Goal: Navigation & Orientation: Understand site structure

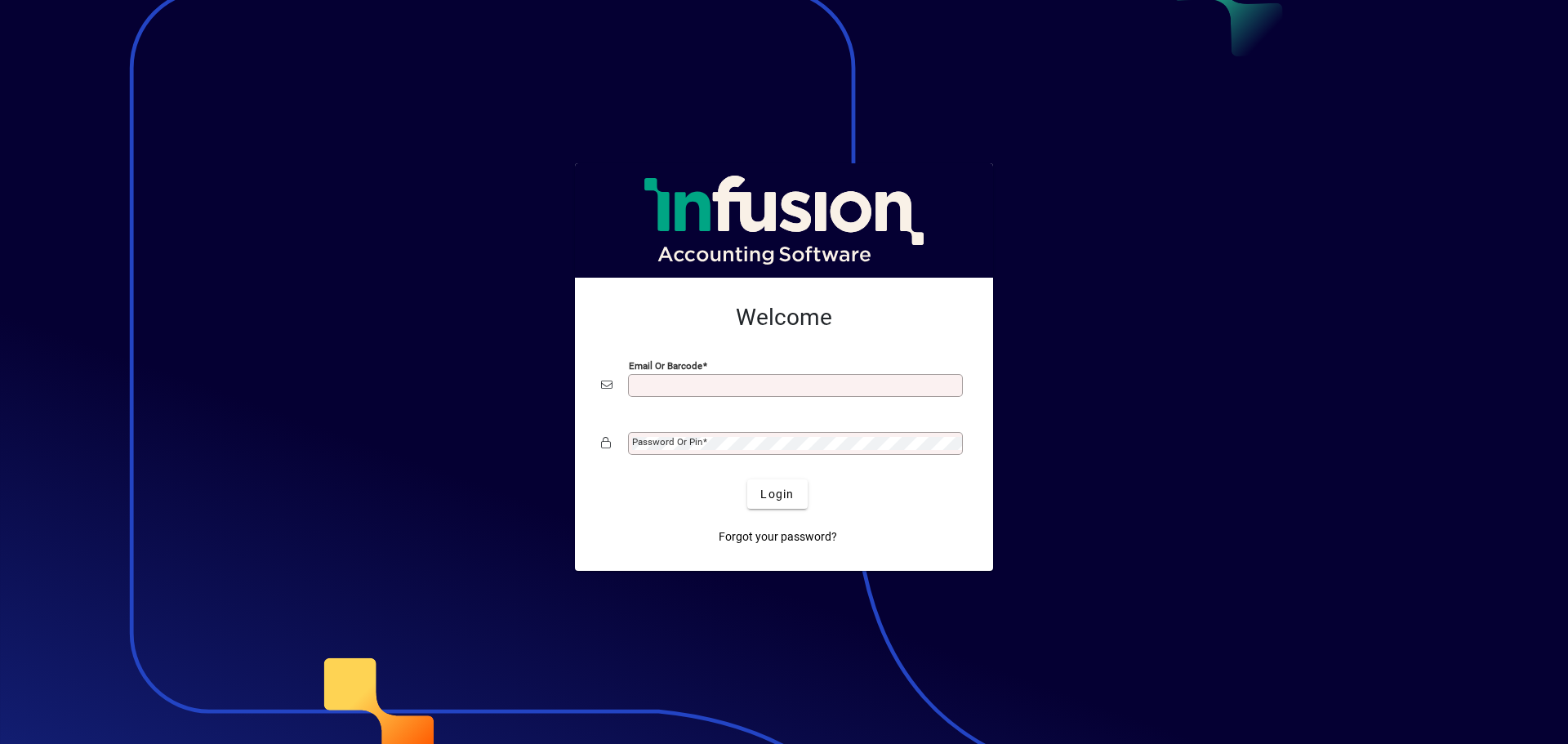
click at [714, 375] on div "Email or Barcode" at bounding box center [795, 385] width 335 height 23
click at [656, 386] on input "Email or Barcode" at bounding box center [797, 385] width 330 height 13
type input "**********"
click at [645, 445] on mat-label "Password or Pin" at bounding box center [667, 442] width 70 height 11
click at [748, 479] on button "Login" at bounding box center [777, 494] width 60 height 30
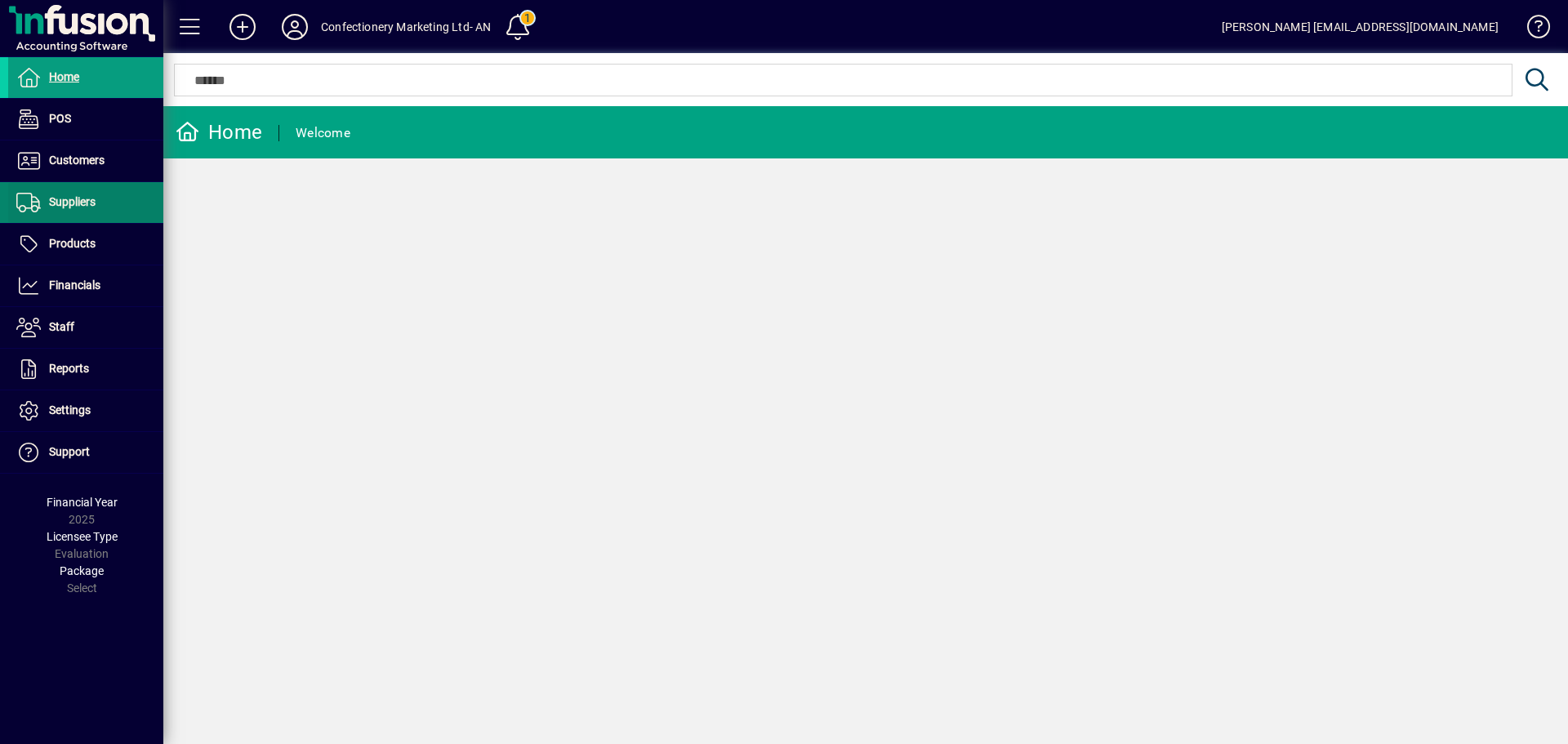
click at [81, 201] on span "Suppliers" at bounding box center [72, 202] width 46 height 13
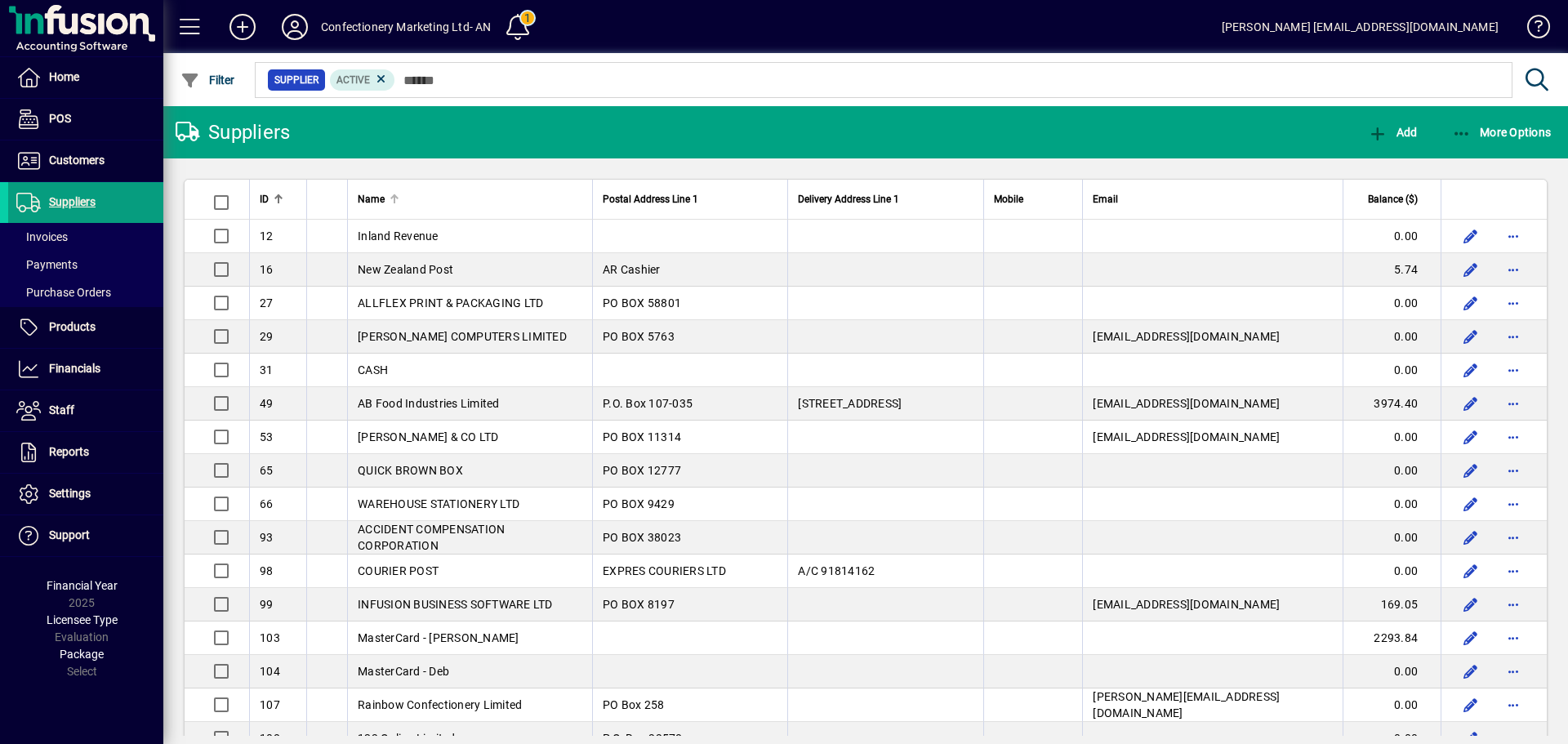
click at [432, 198] on div "Name" at bounding box center [470, 198] width 225 height 18
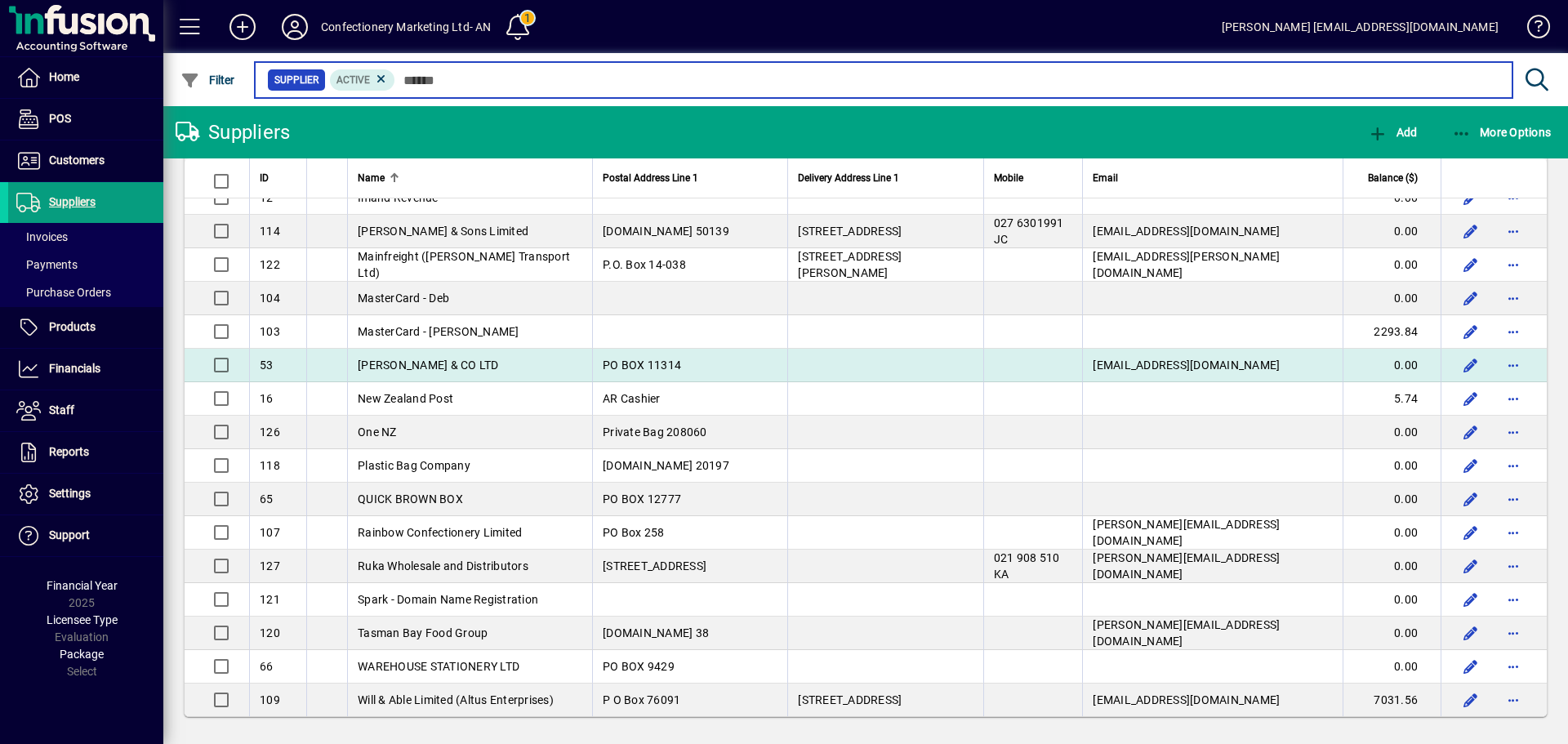
scroll to position [375, 0]
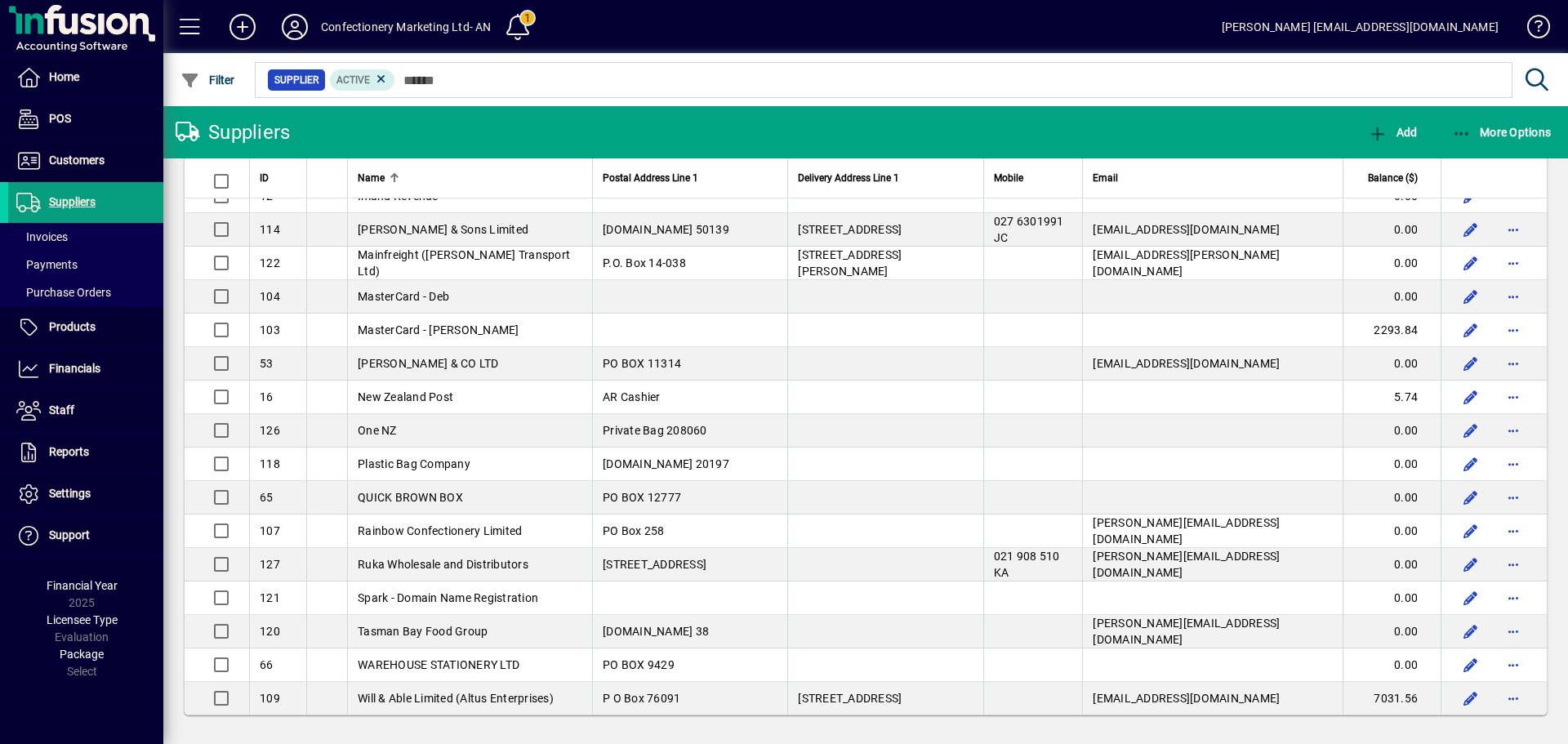
click at [433, 336] on td "MasterCard - [PERSON_NAME]" at bounding box center [469, 330] width 245 height 33
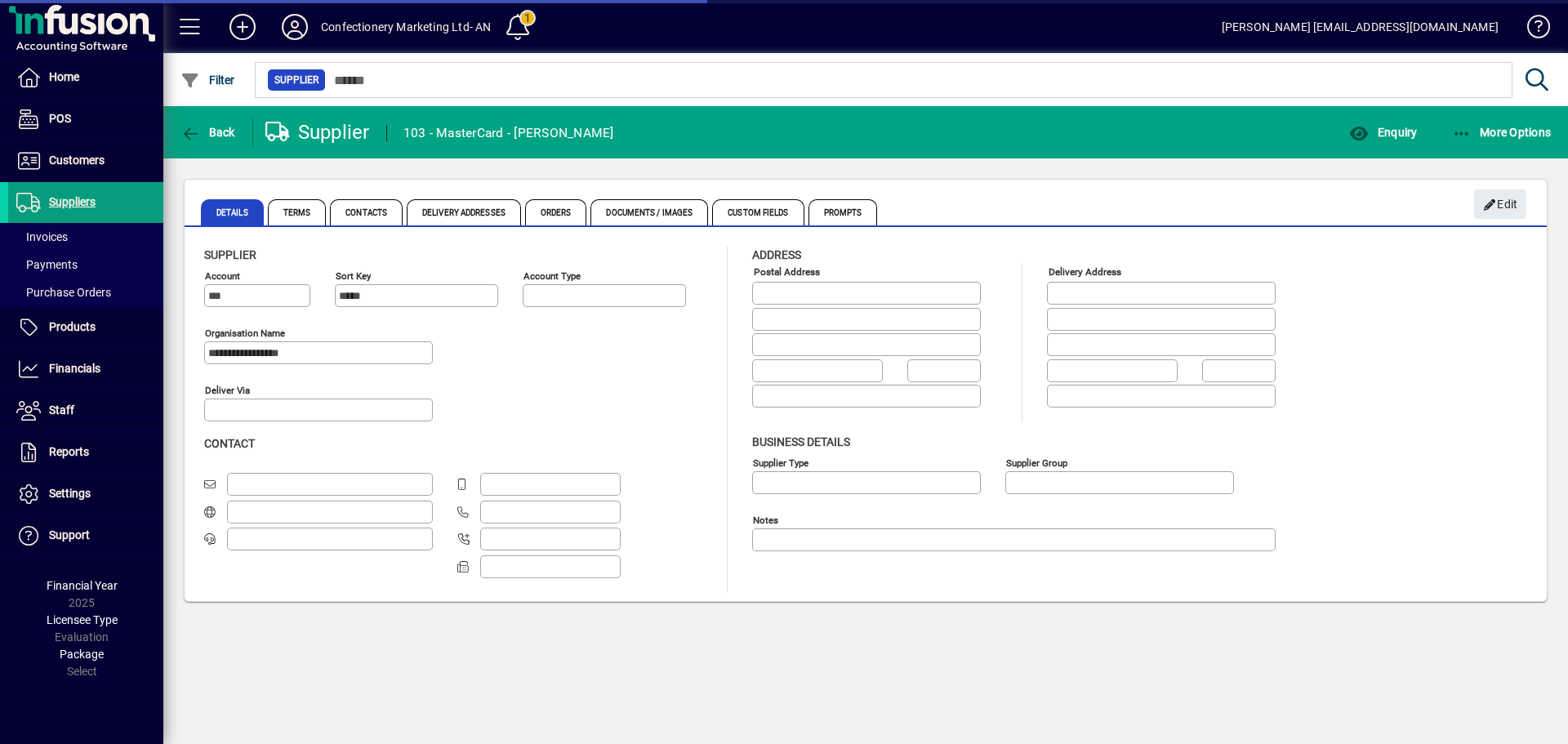
type input "**********"
click at [296, 213] on span "Terms" at bounding box center [298, 212] width 59 height 26
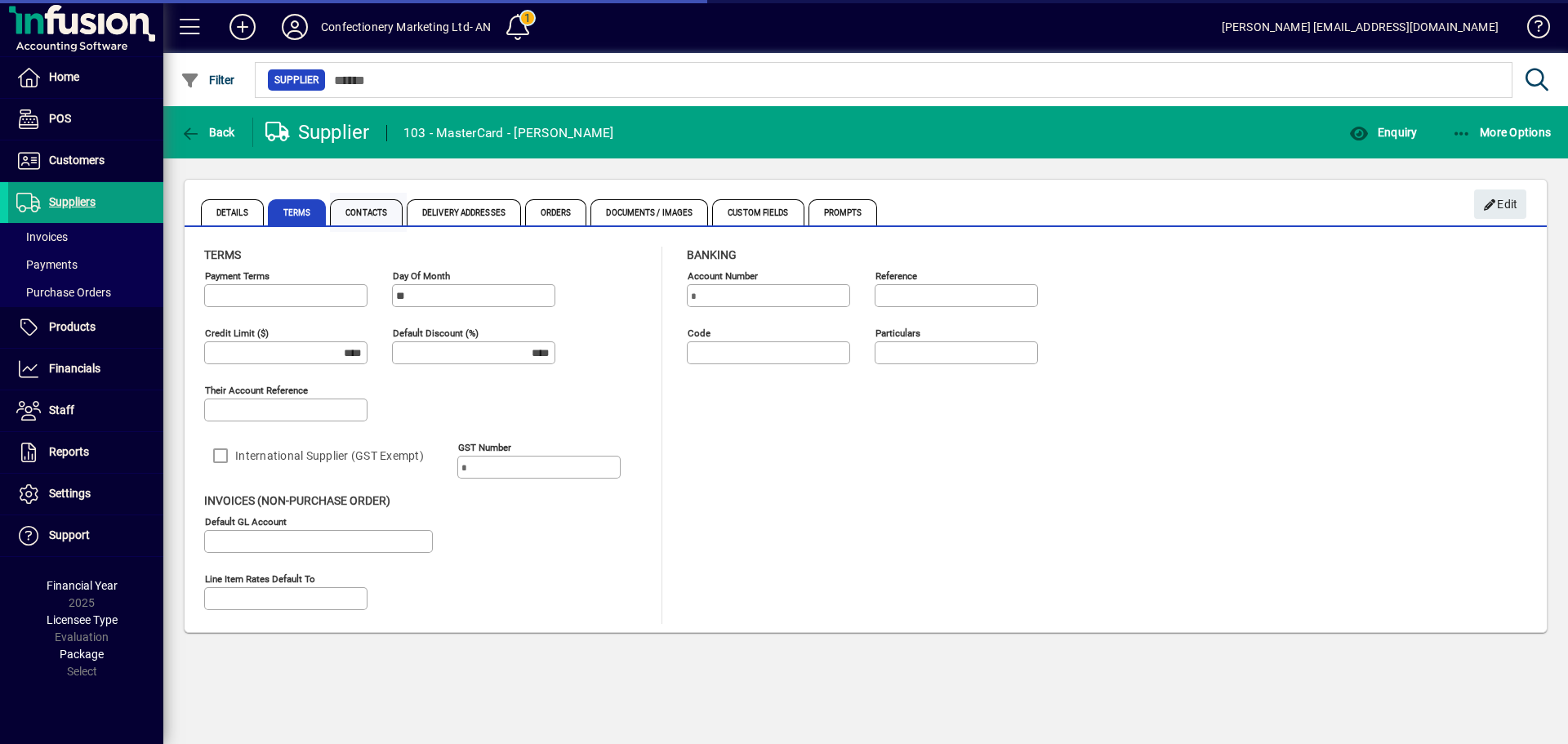
type input "**********"
click at [371, 212] on span "Contacts" at bounding box center [366, 212] width 73 height 26
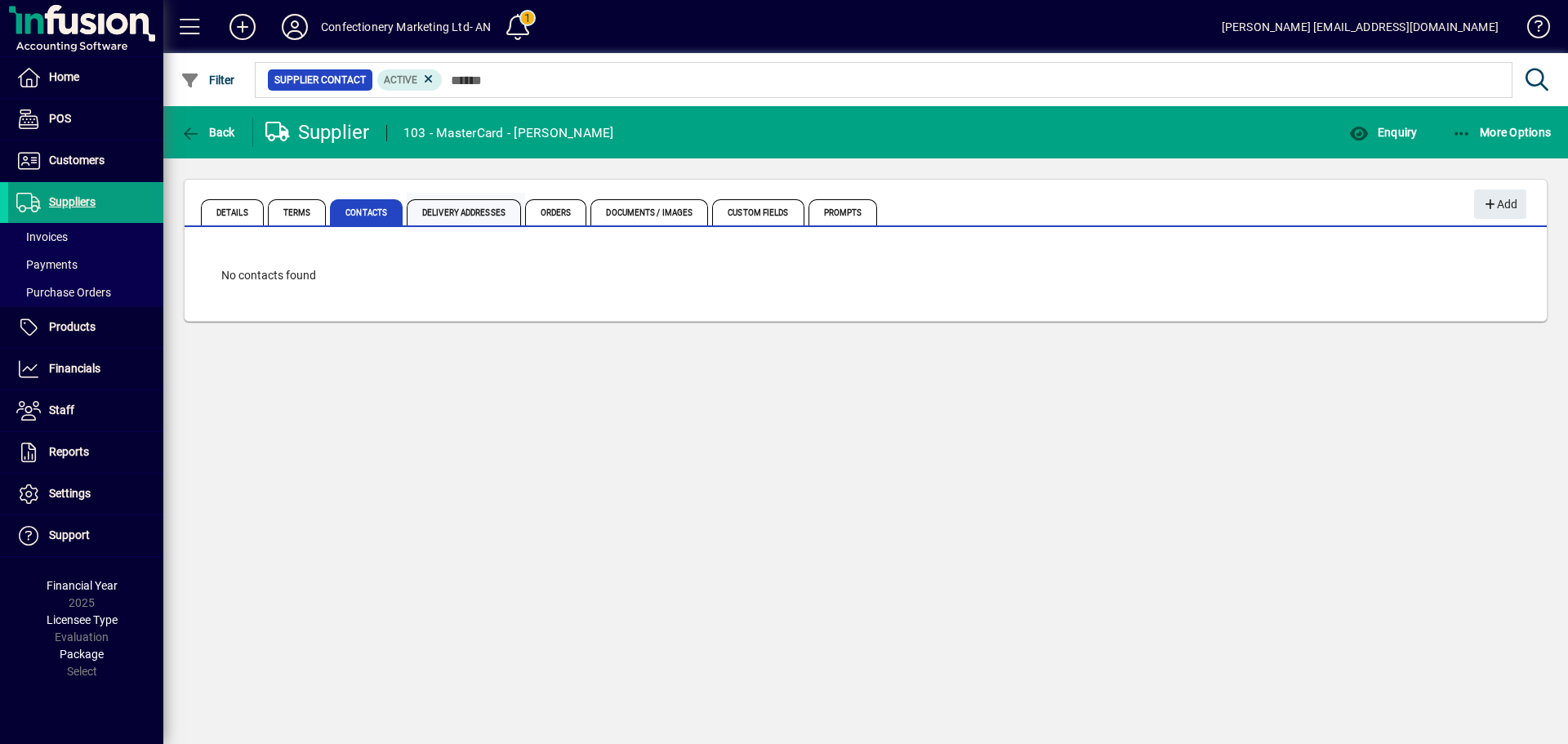
click at [447, 212] on span "Delivery Addresses" at bounding box center [464, 212] width 114 height 26
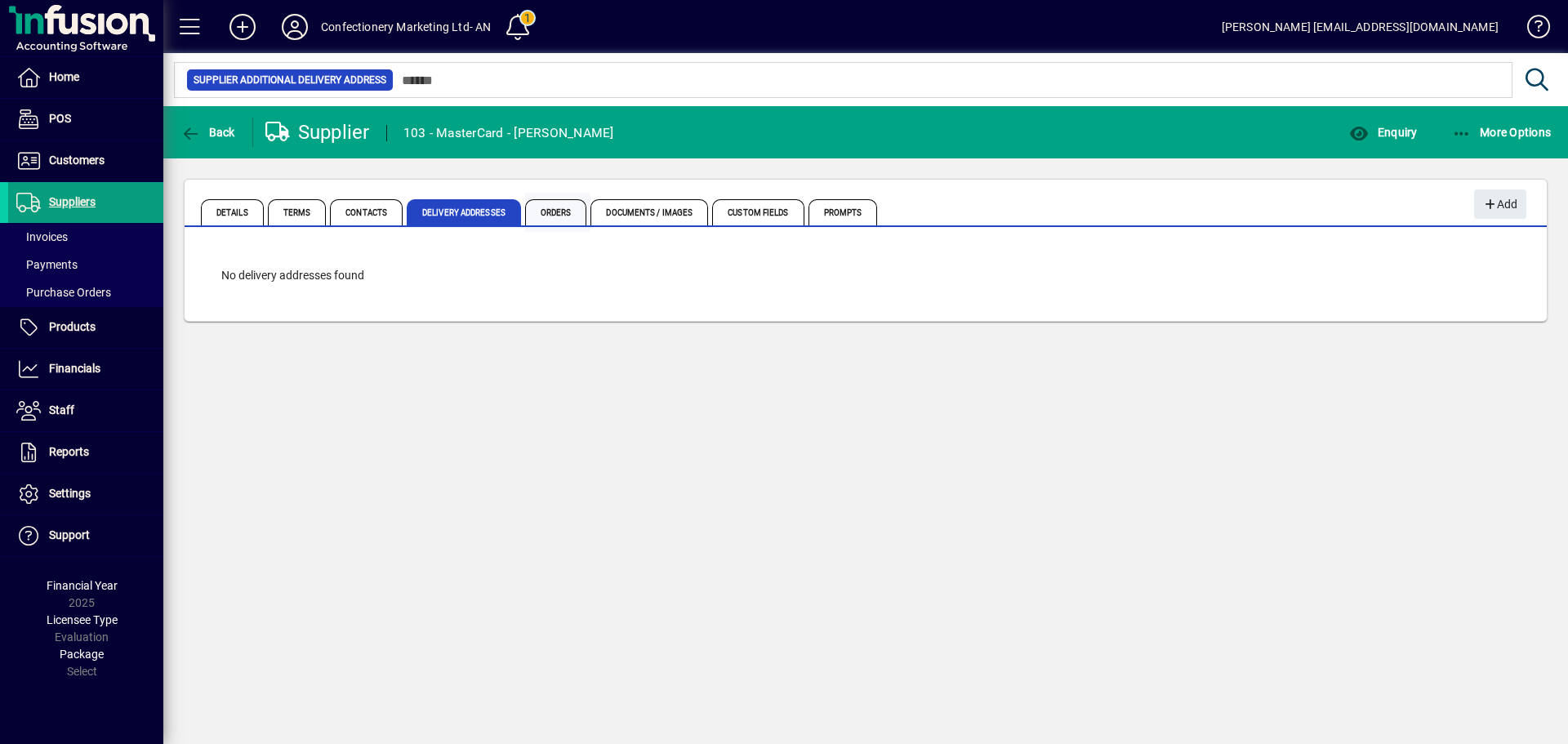
click at [562, 214] on span "Orders" at bounding box center [556, 212] width 62 height 26
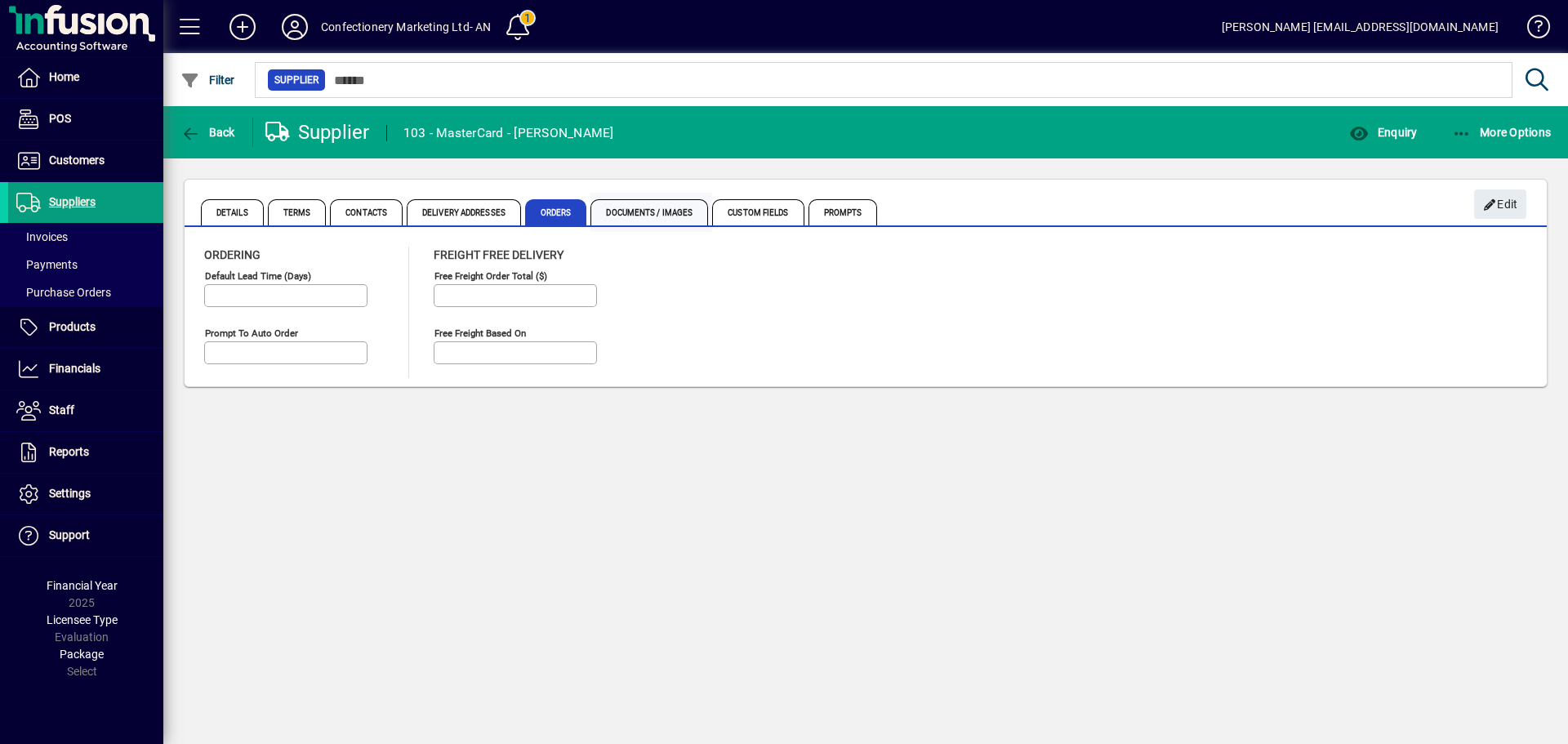
type input "*********"
type input "**********"
click at [667, 211] on span "Documents / Images" at bounding box center [649, 212] width 118 height 26
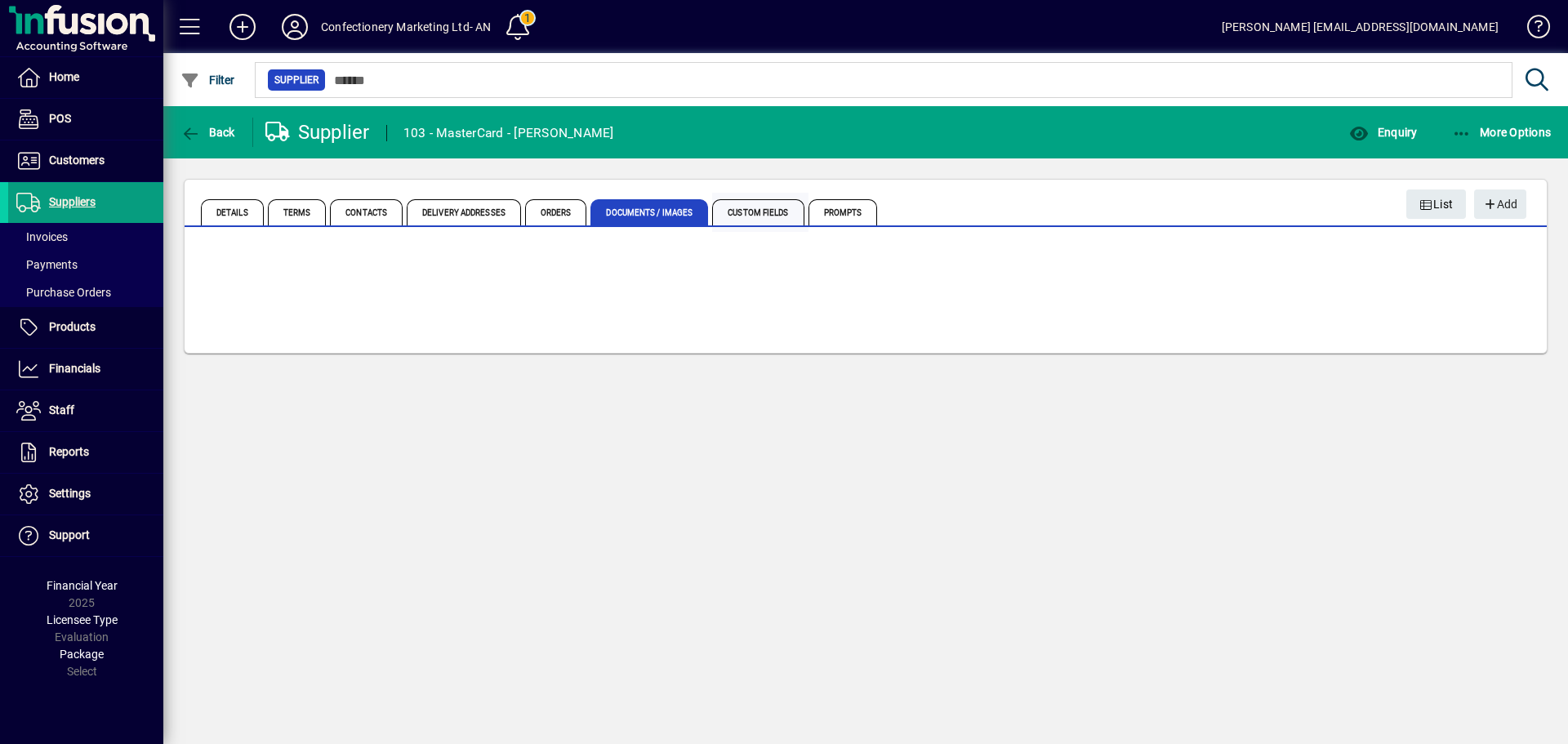
click at [751, 205] on span "Custom Fields" at bounding box center [757, 212] width 91 height 26
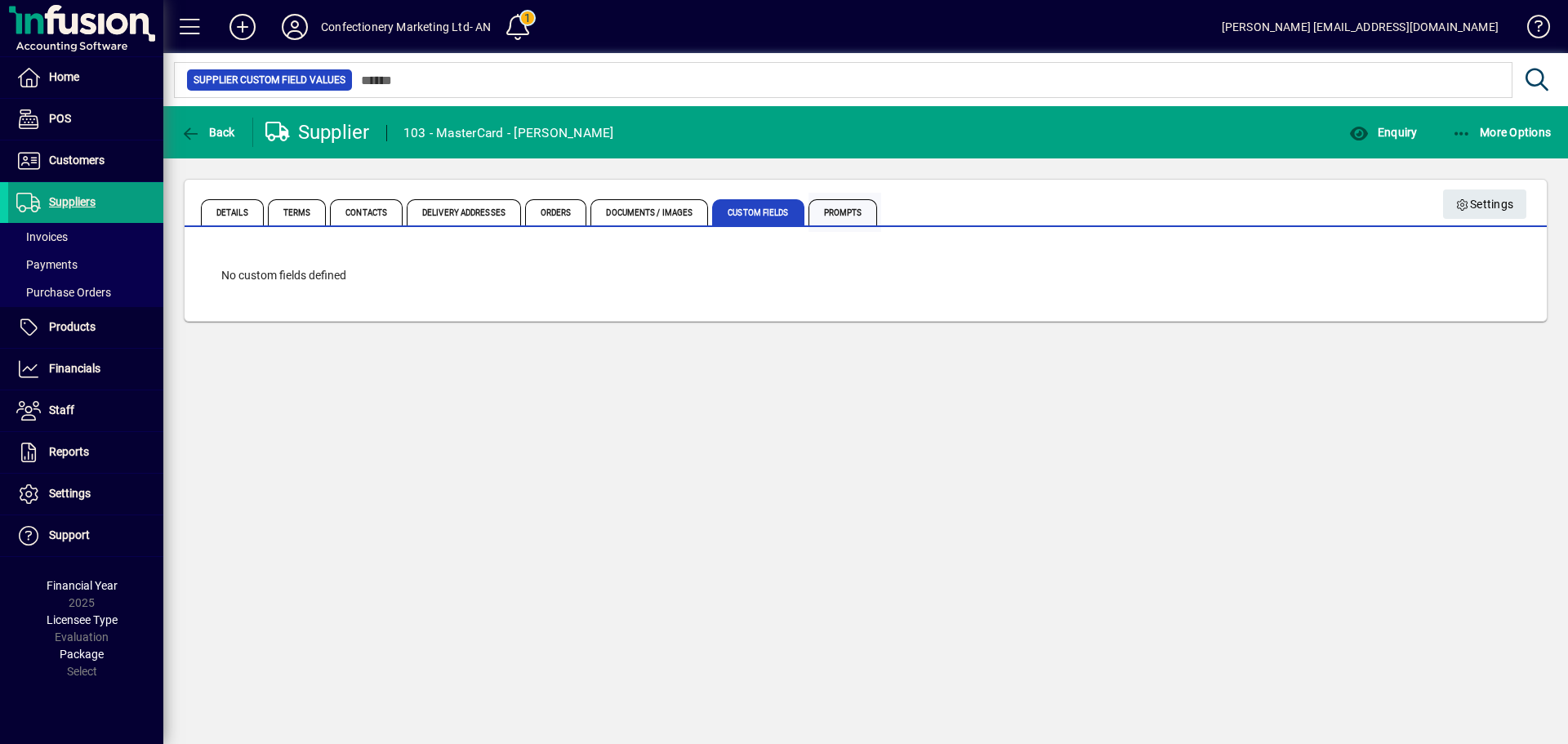
click at [848, 207] on span "Prompts" at bounding box center [843, 212] width 69 height 26
click at [225, 207] on span "Details" at bounding box center [232, 212] width 63 height 26
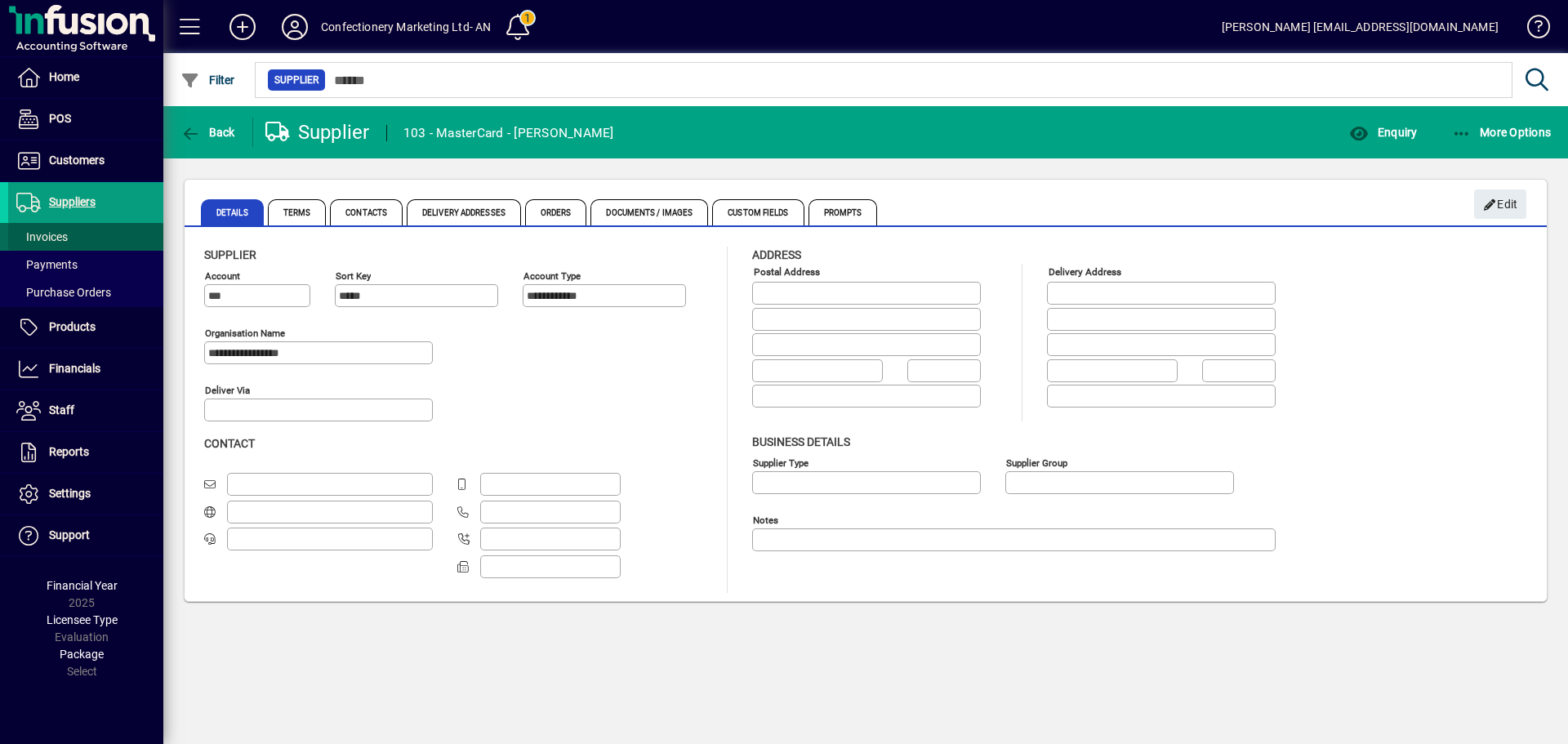
click at [82, 235] on span at bounding box center [86, 237] width 155 height 40
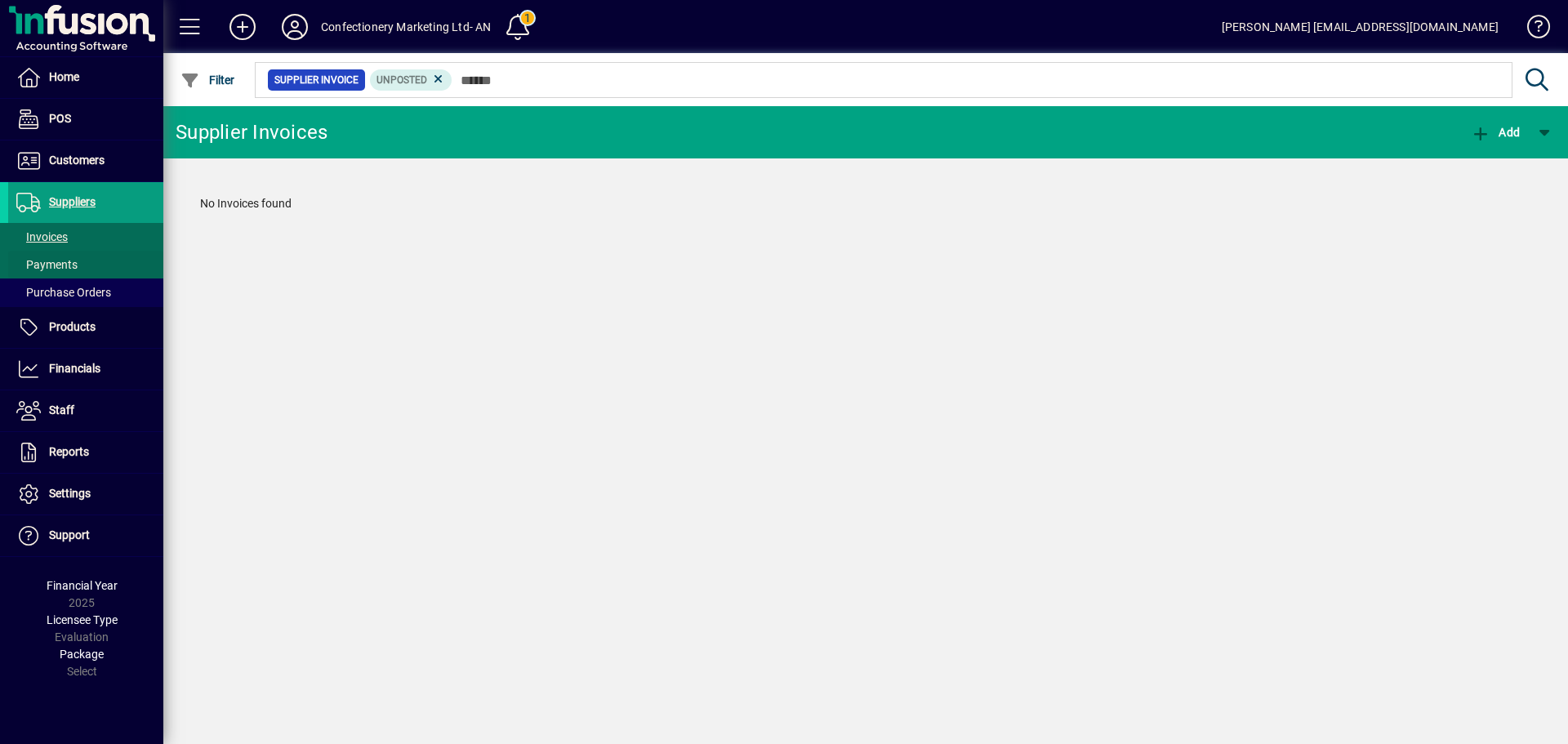
click at [78, 262] on span at bounding box center [86, 265] width 155 height 40
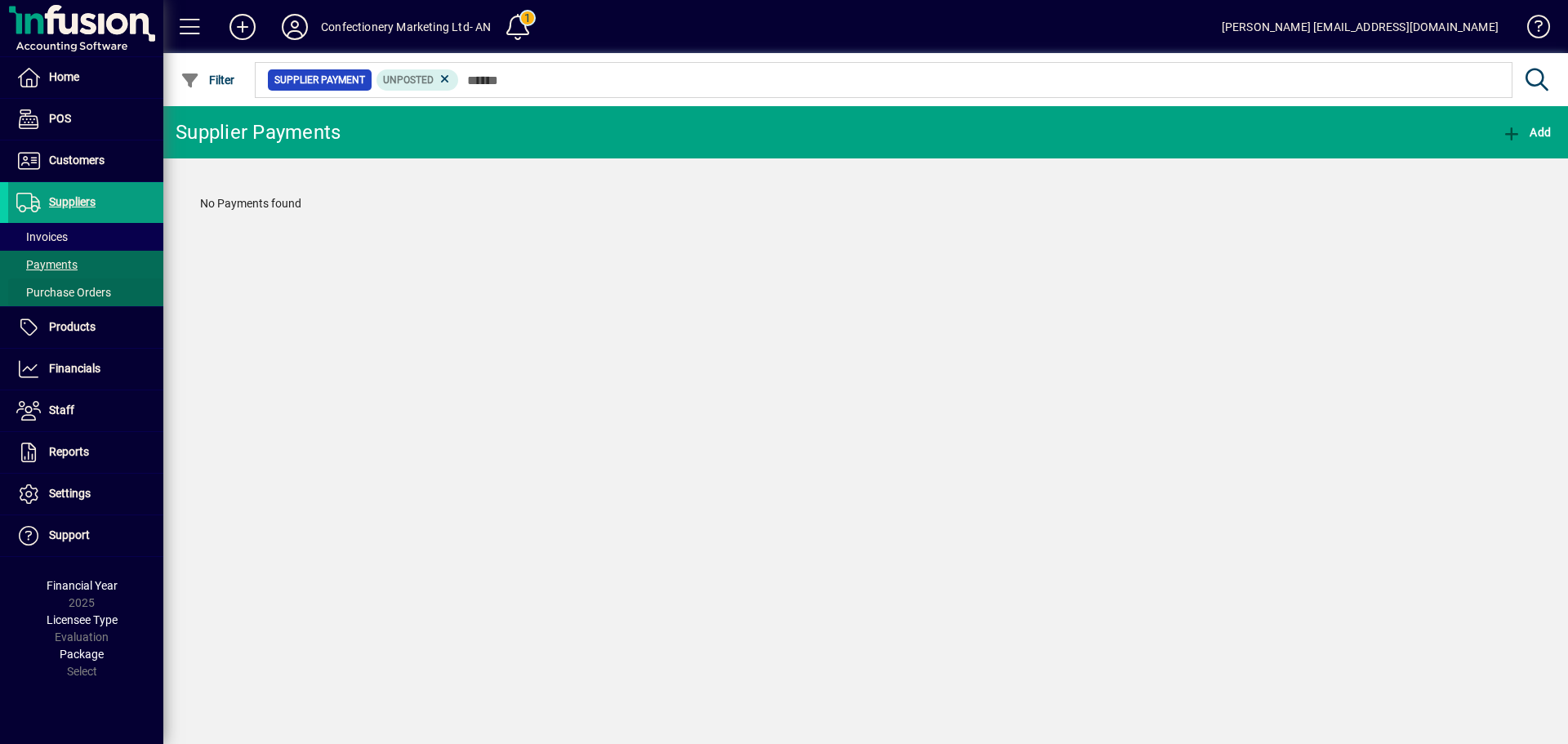
click at [65, 289] on span "Purchase Orders" at bounding box center [64, 292] width 95 height 13
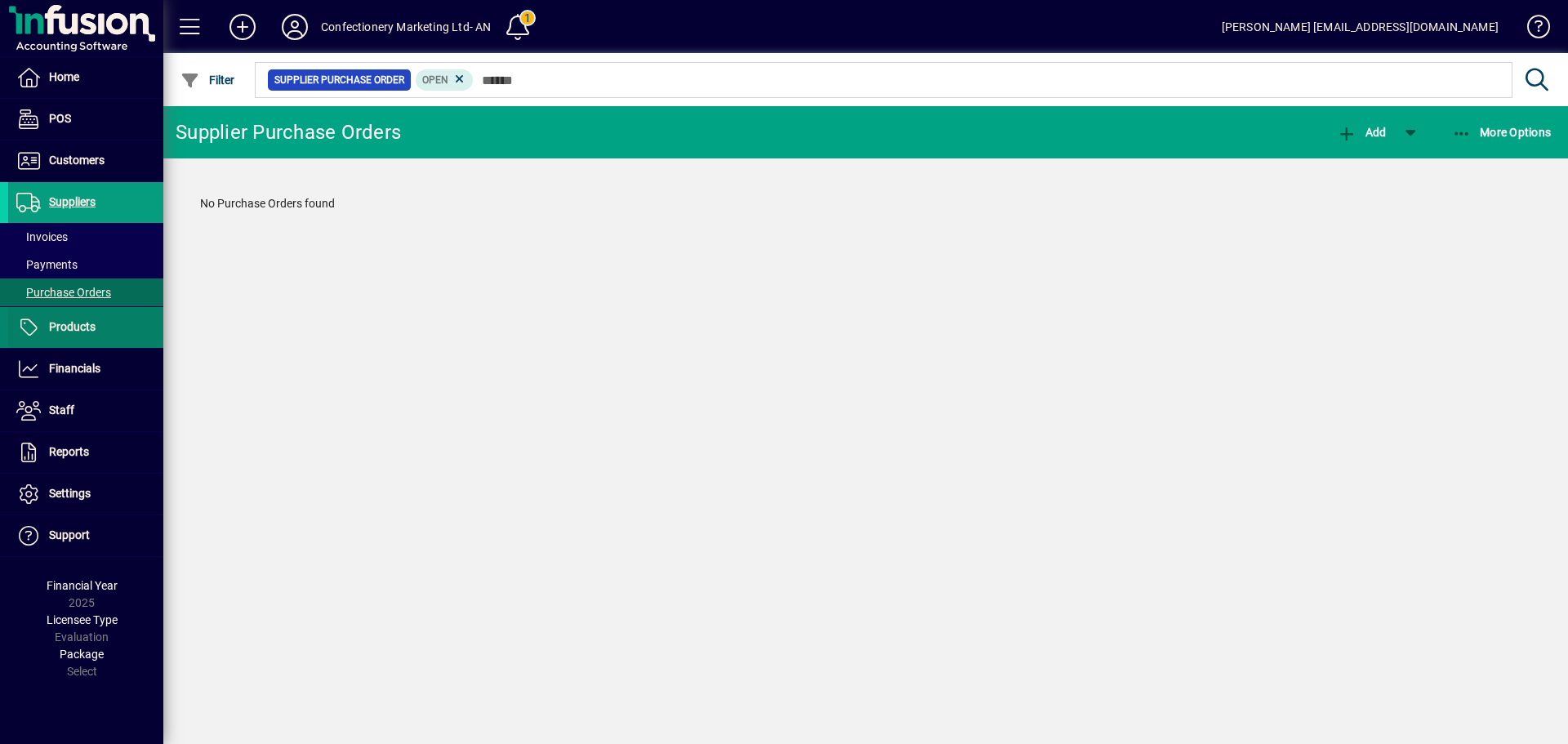
click at [62, 325] on span "Products" at bounding box center [72, 326] width 46 height 13
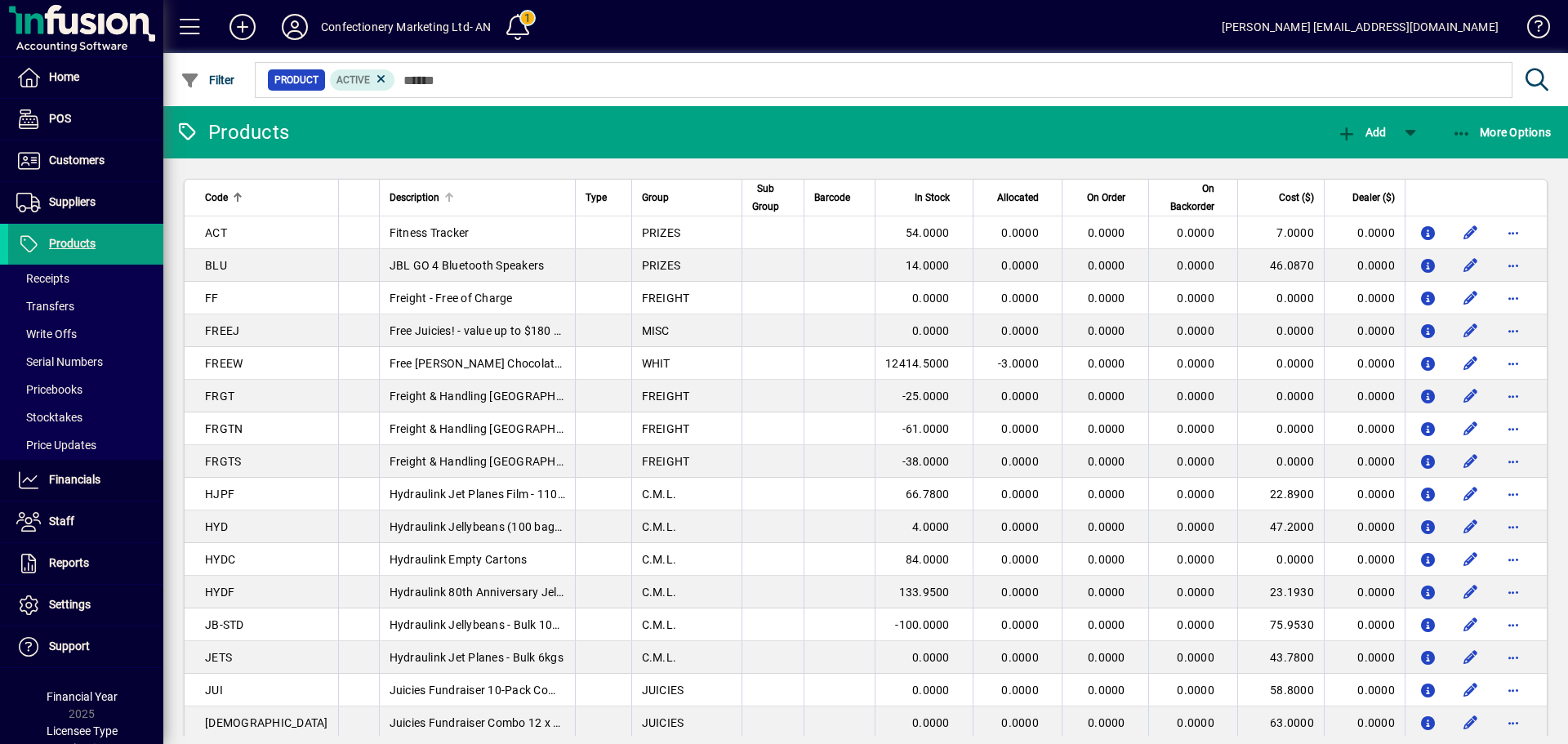
click at [390, 190] on div "Description" at bounding box center [477, 197] width 175 height 18
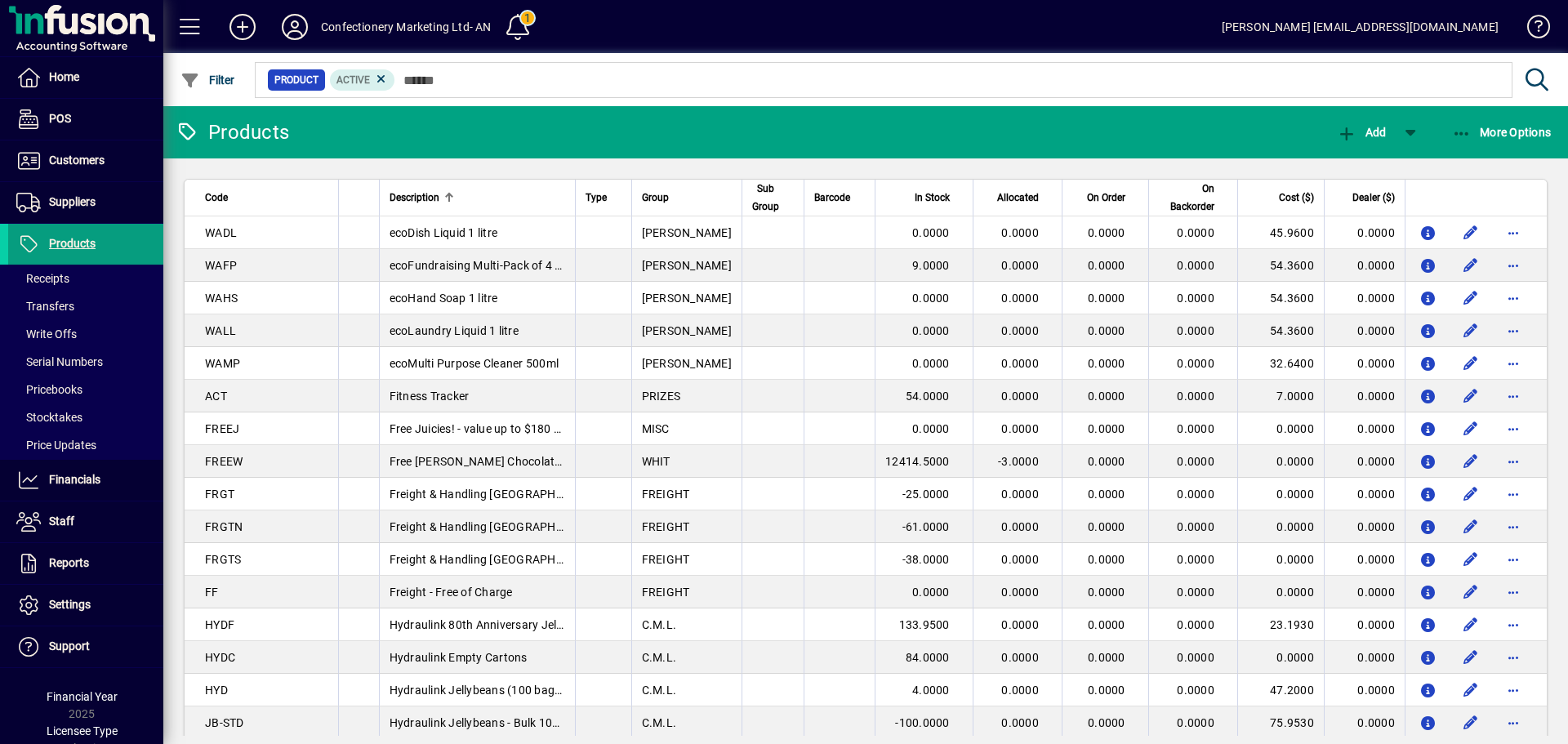
click at [390, 190] on div "Description" at bounding box center [477, 197] width 175 height 18
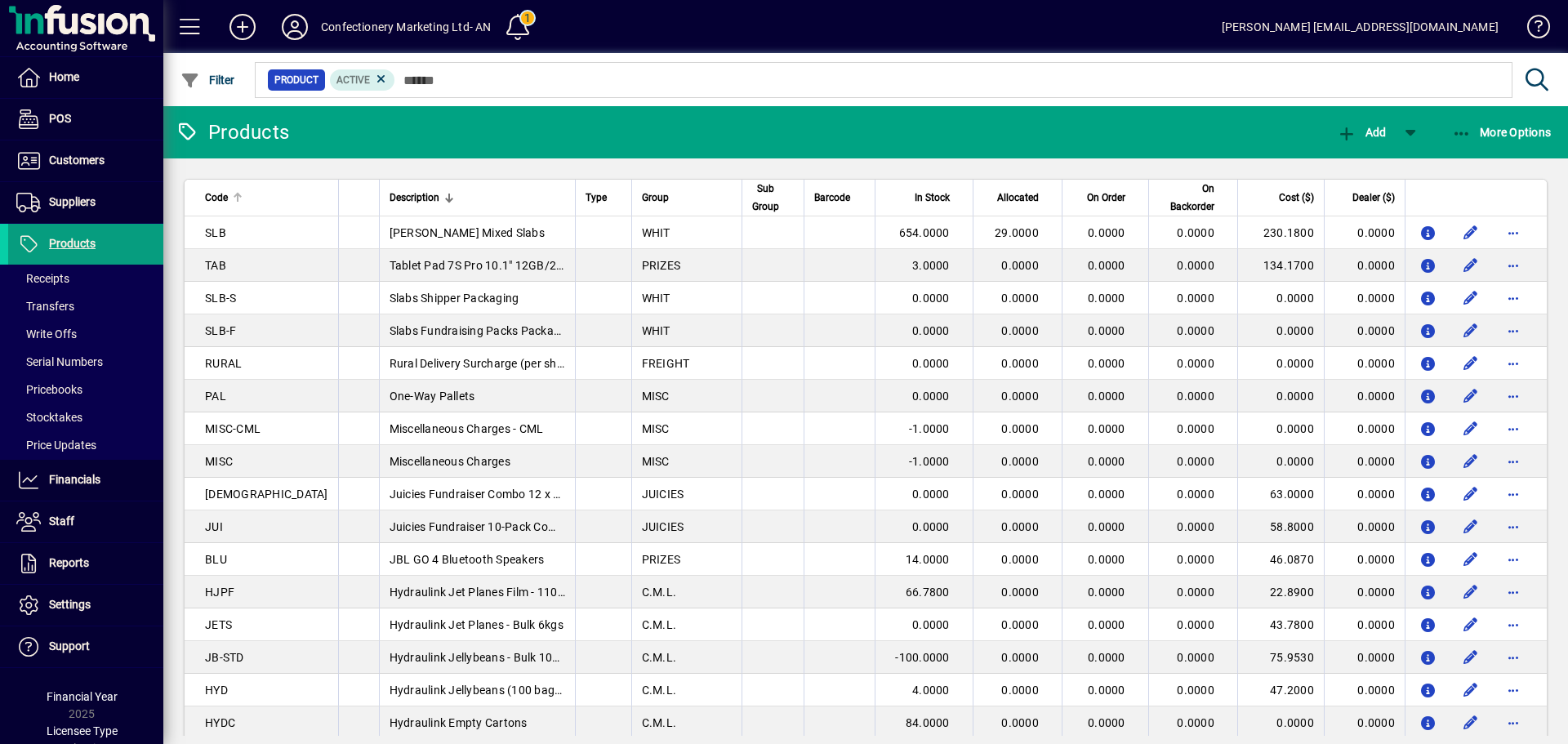
click at [211, 192] on span "Code" at bounding box center [216, 197] width 23 height 18
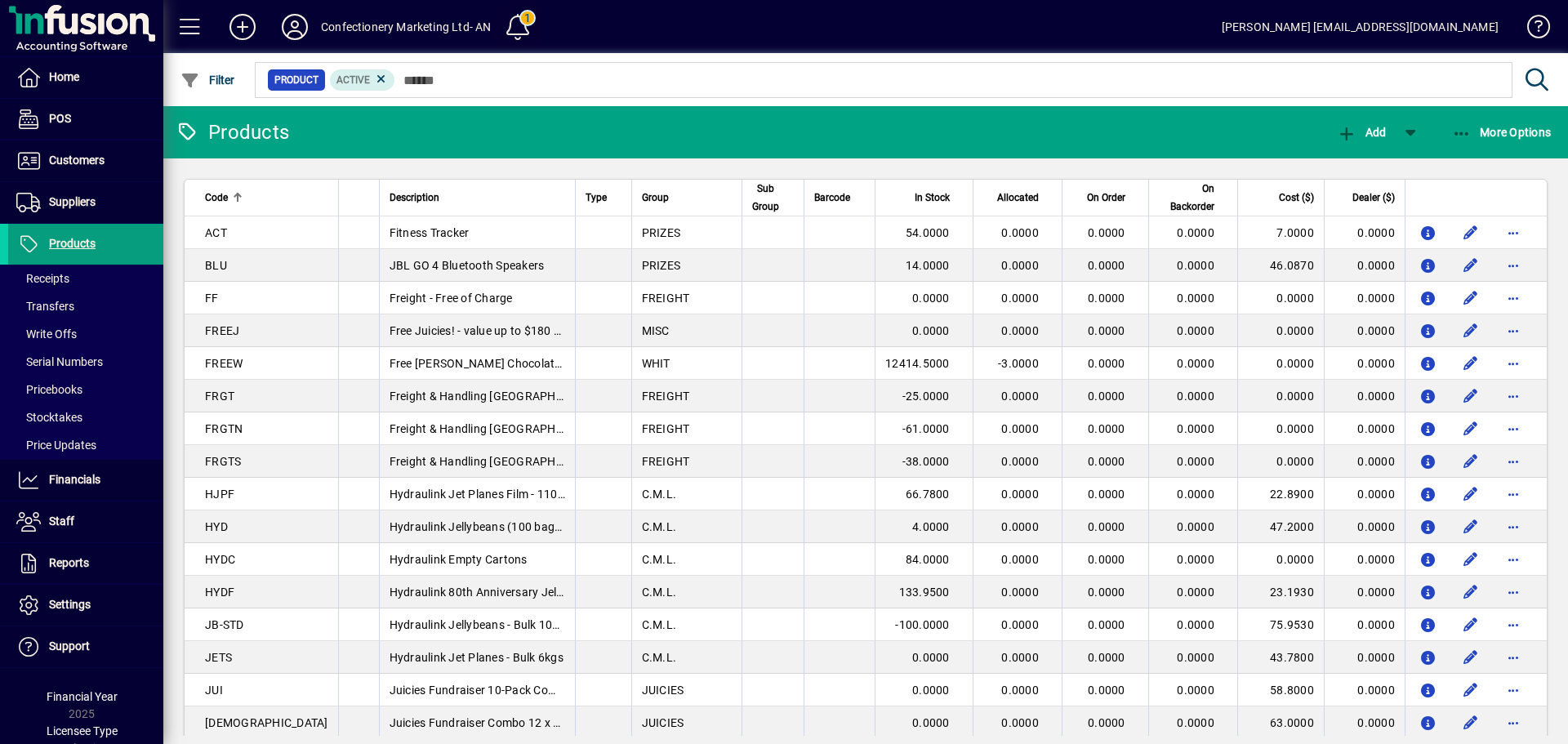
click at [520, 18] on span at bounding box center [517, 27] width 40 height 40
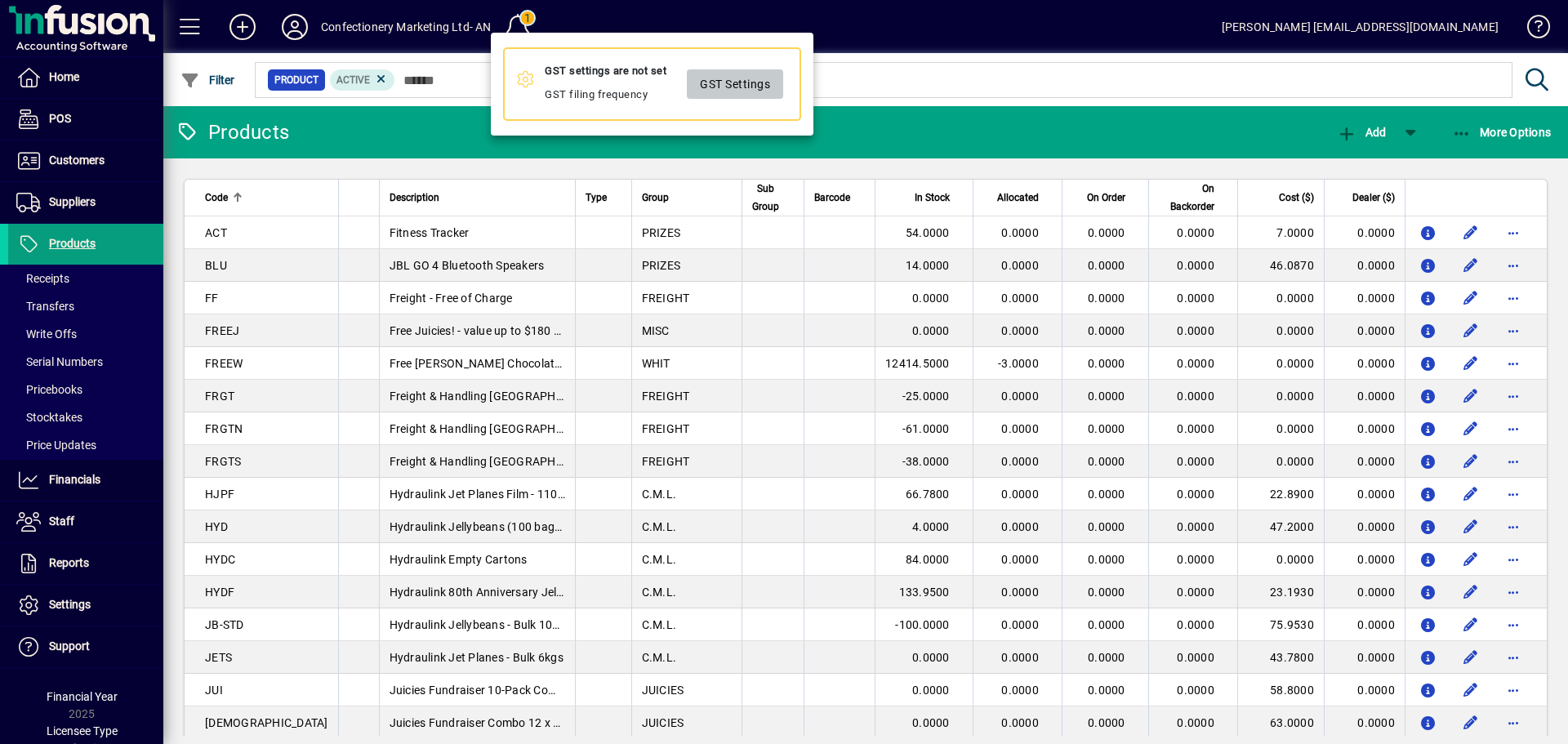
click at [745, 82] on span "GST Settings" at bounding box center [735, 84] width 70 height 27
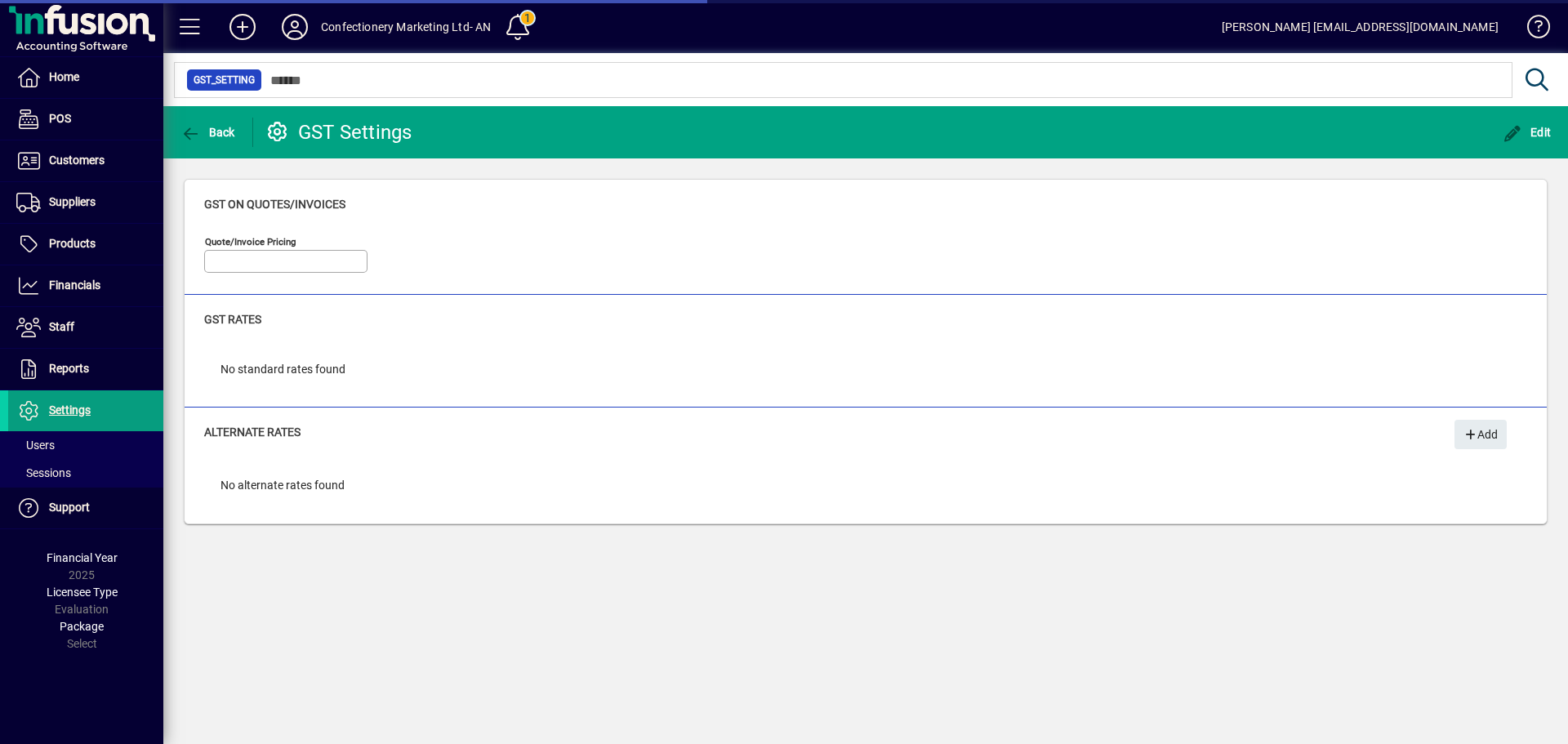
type input "**********"
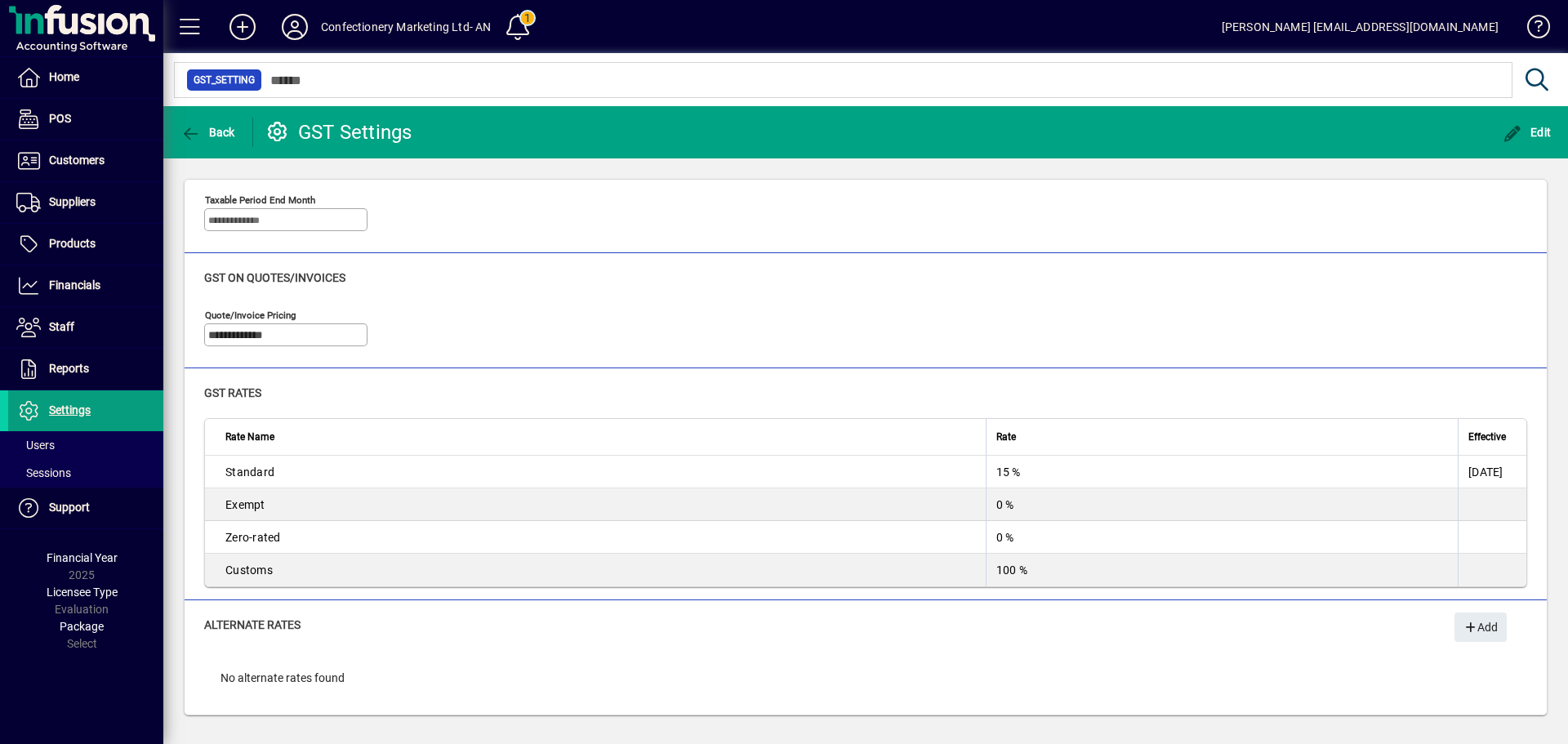
scroll to position [215, 0]
click at [242, 467] on div "Standard" at bounding box center [600, 470] width 750 height 17
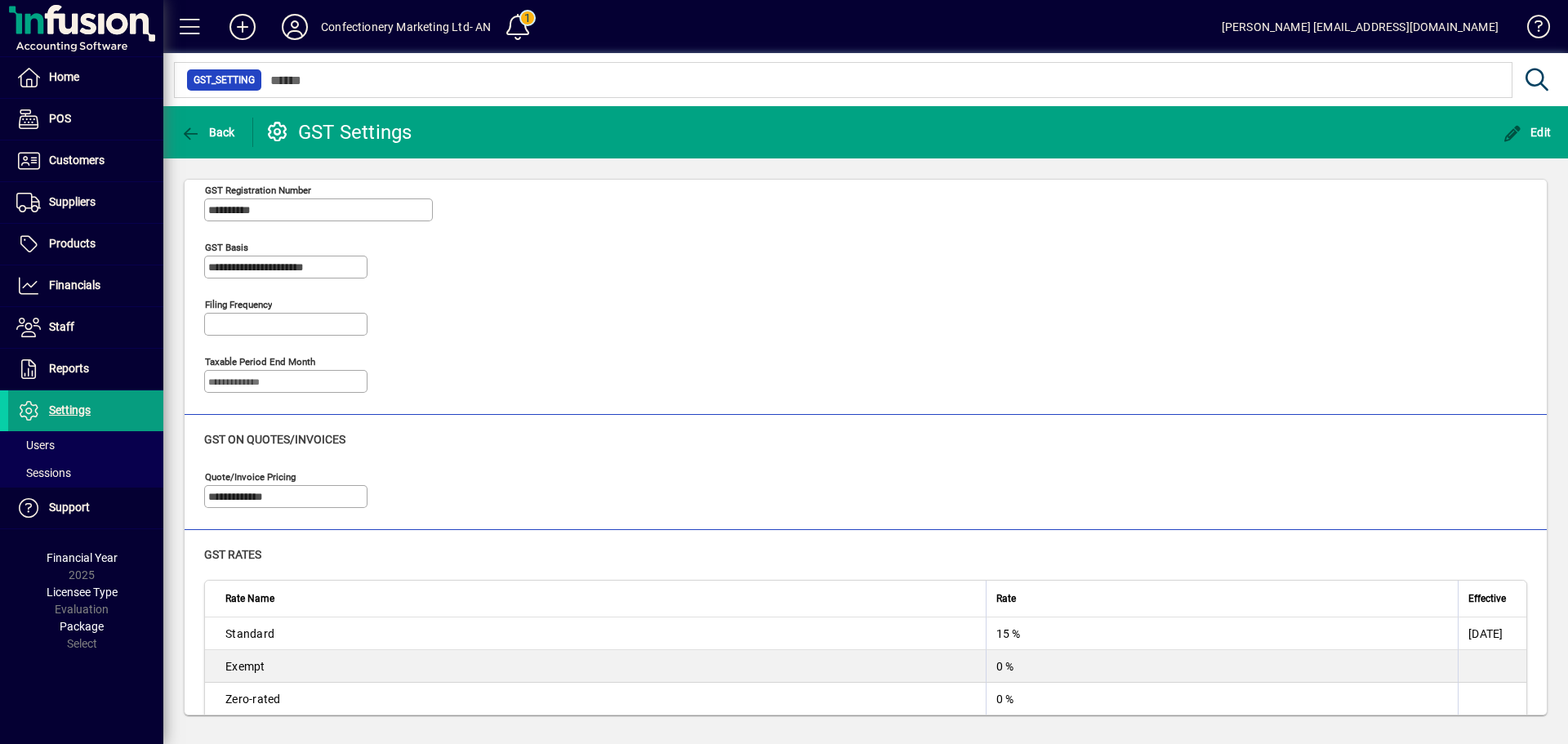
scroll to position [0, 0]
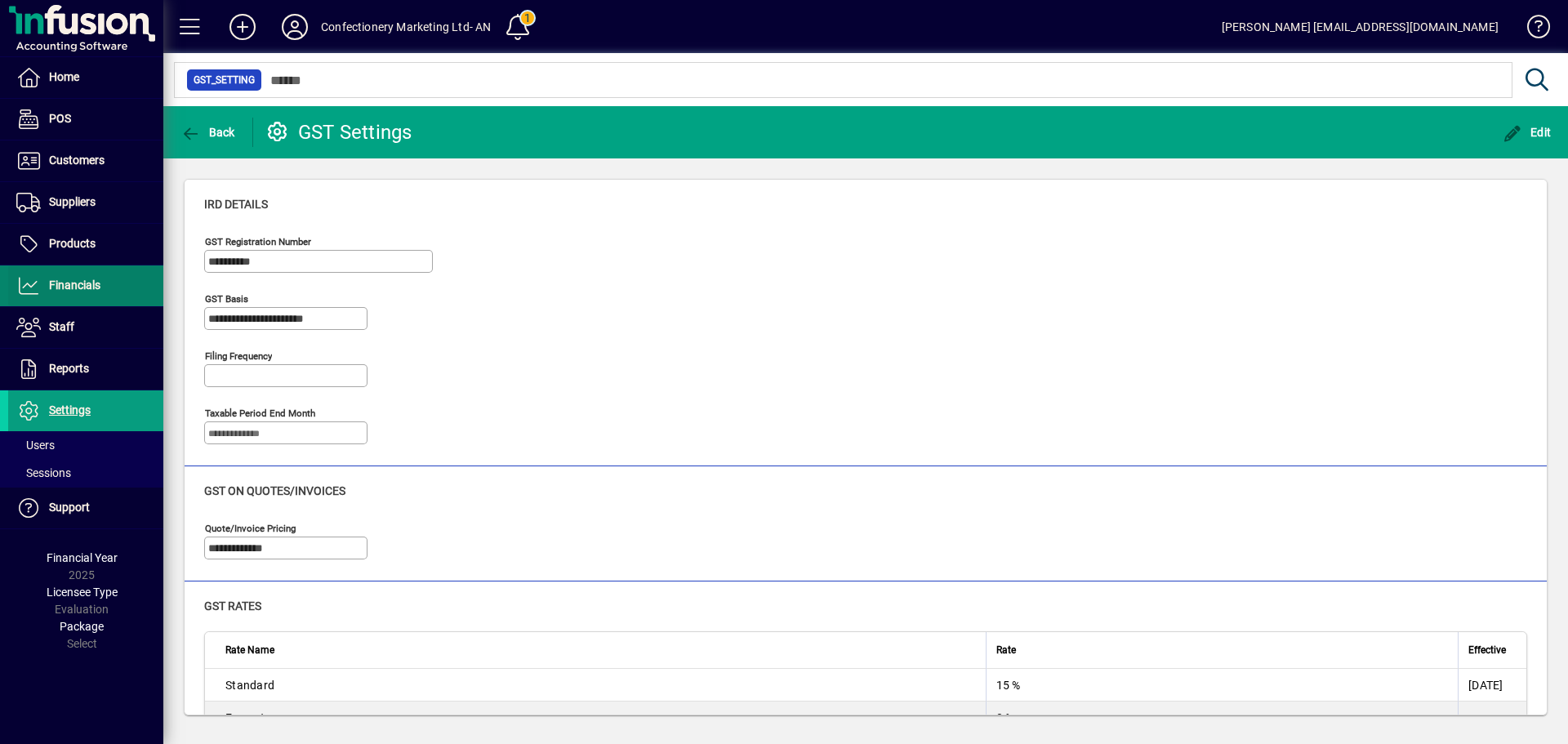
click at [69, 280] on span "Financials" at bounding box center [75, 285] width 52 height 13
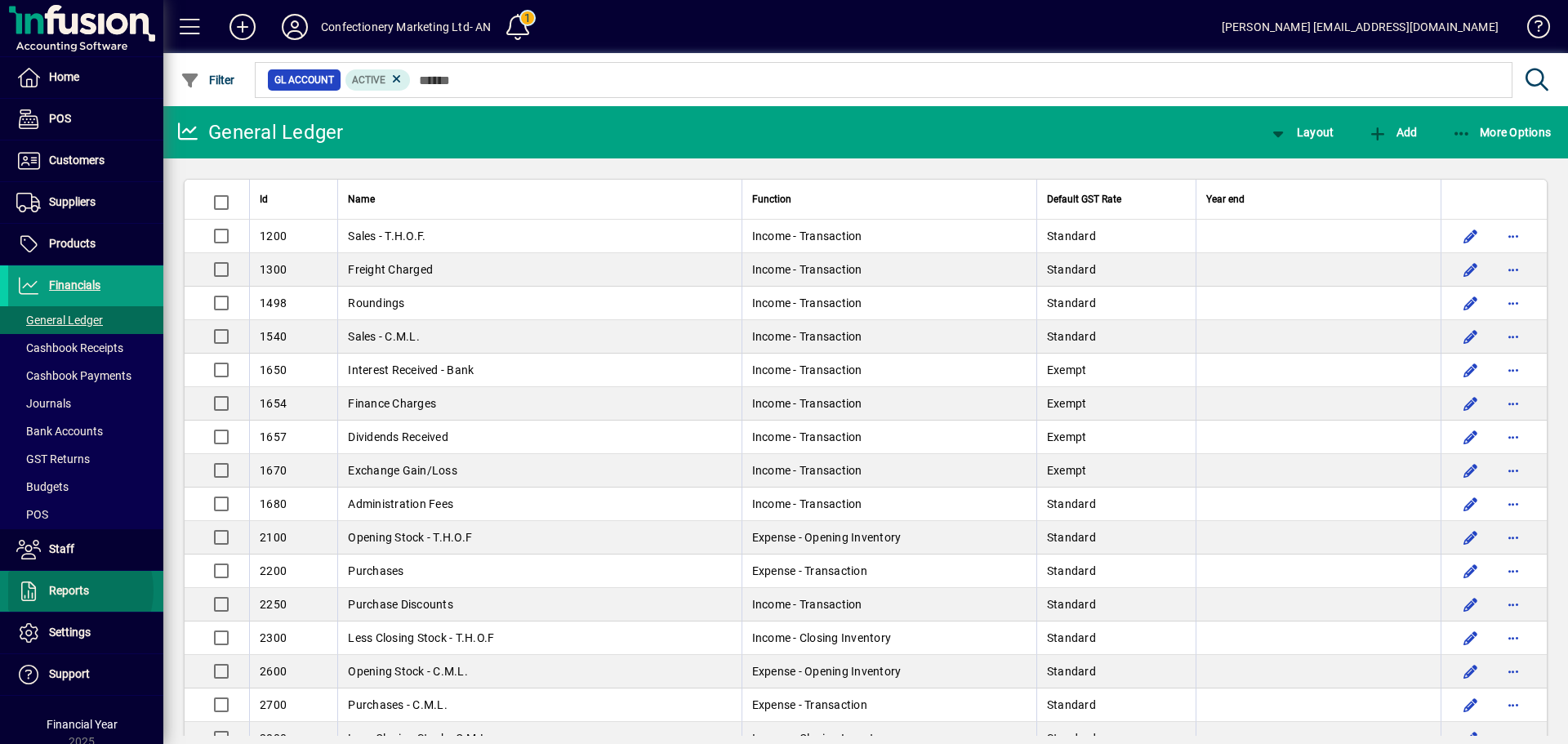
click at [64, 590] on span "Reports" at bounding box center [68, 590] width 40 height 13
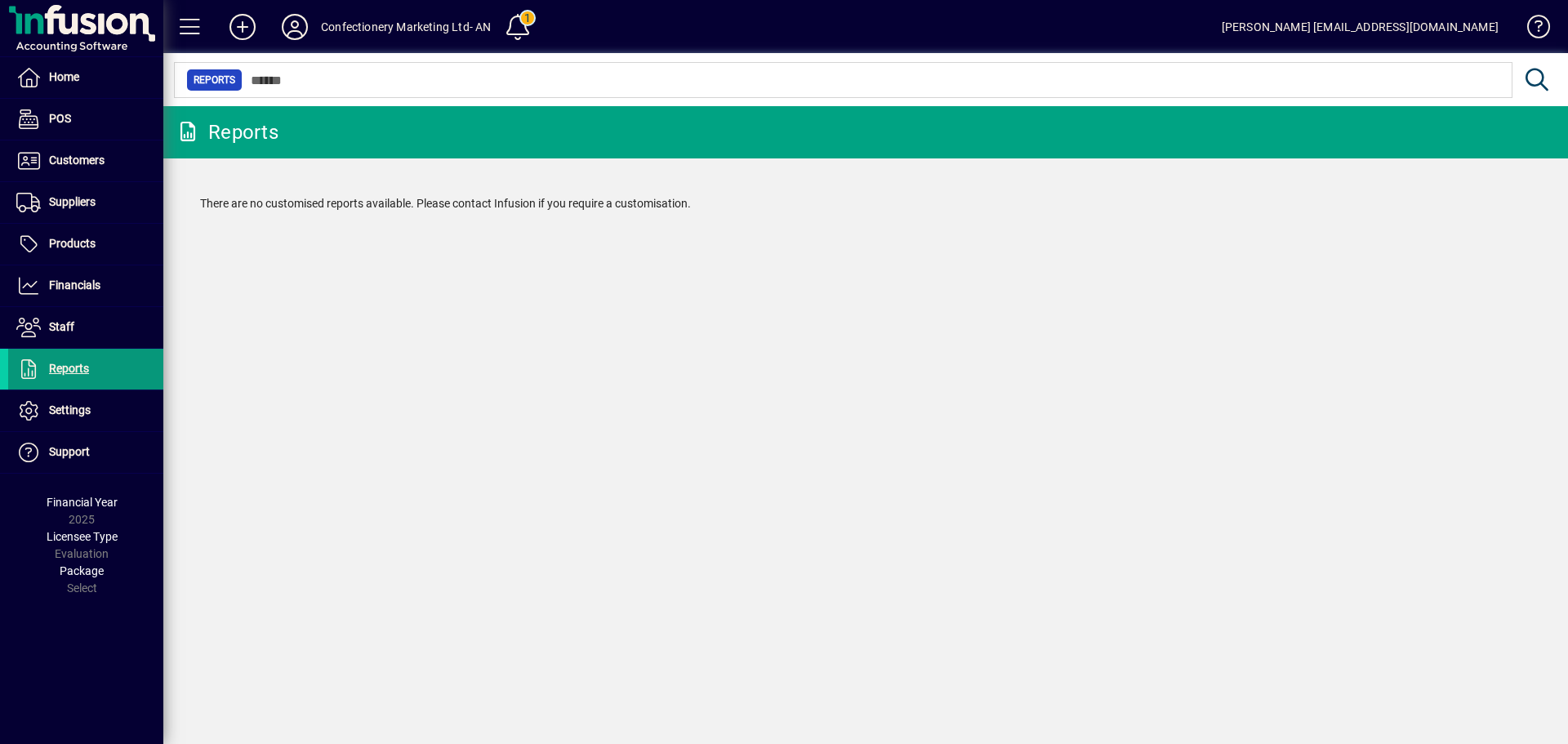
click at [81, 365] on span "Reports" at bounding box center [68, 368] width 40 height 13
click at [88, 282] on span "Financials" at bounding box center [75, 285] width 52 height 13
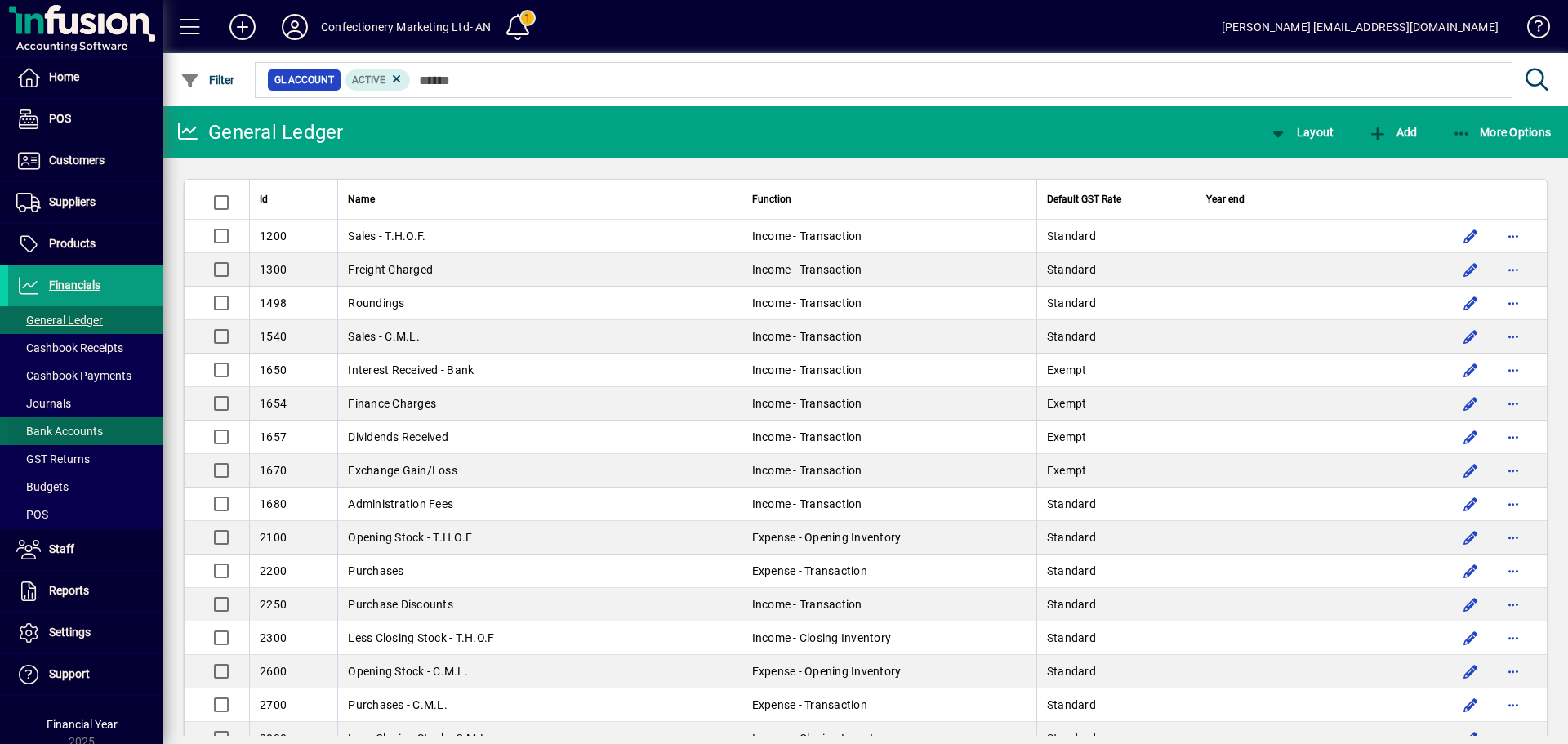
click at [65, 432] on span "Bank Accounts" at bounding box center [60, 431] width 87 height 13
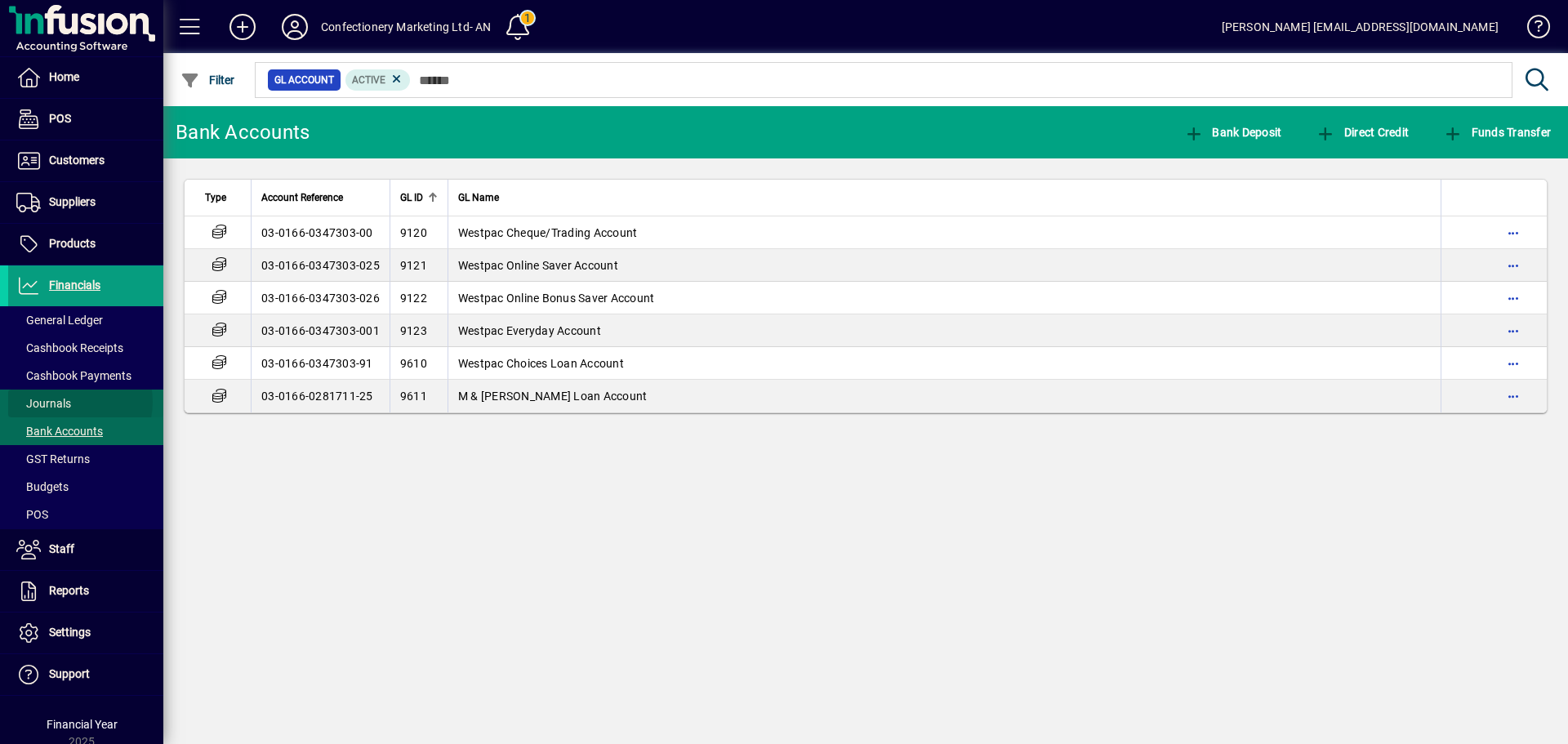
click at [68, 402] on span "Journals" at bounding box center [43, 403] width 54 height 13
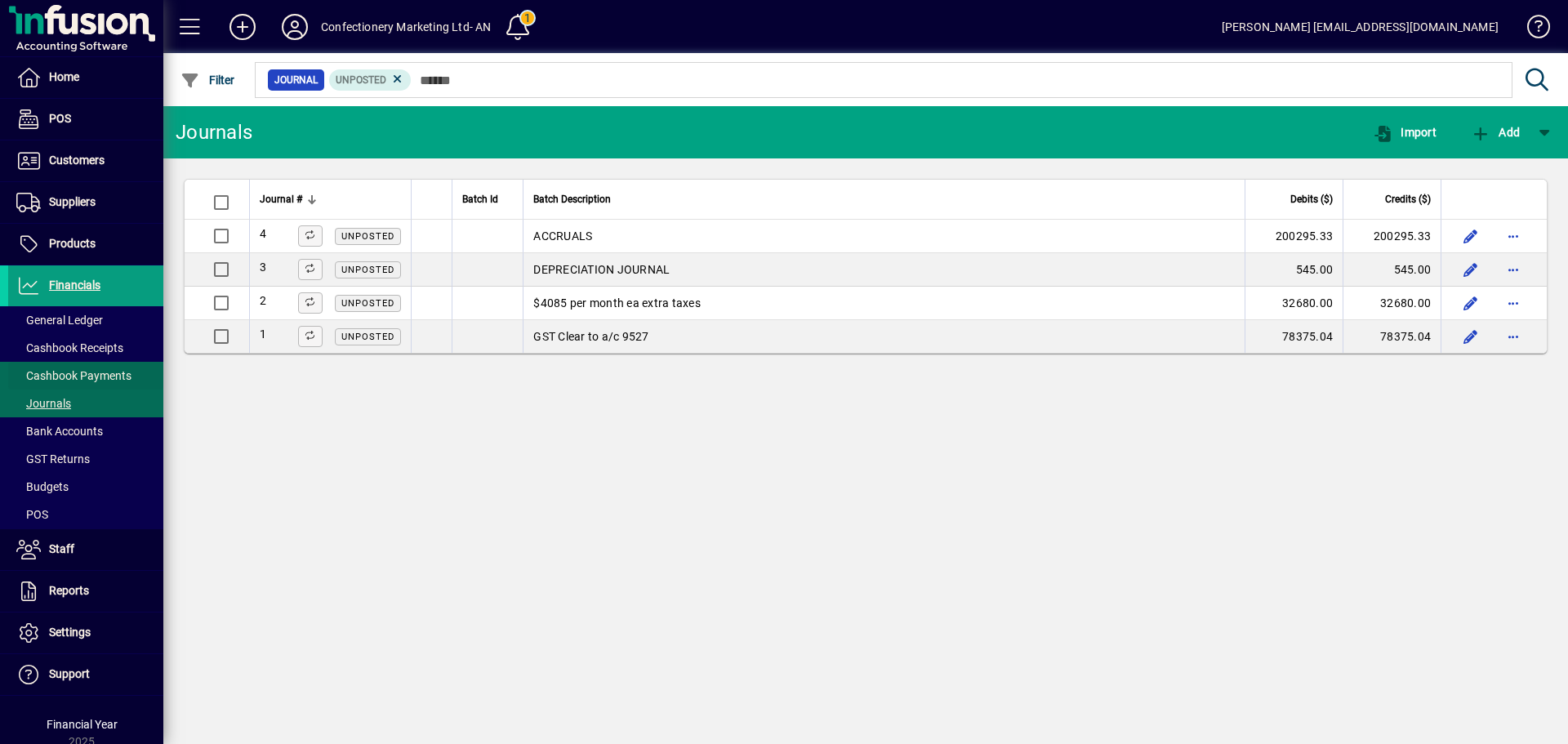
click at [82, 375] on span "Cashbook Payments" at bounding box center [74, 375] width 115 height 13
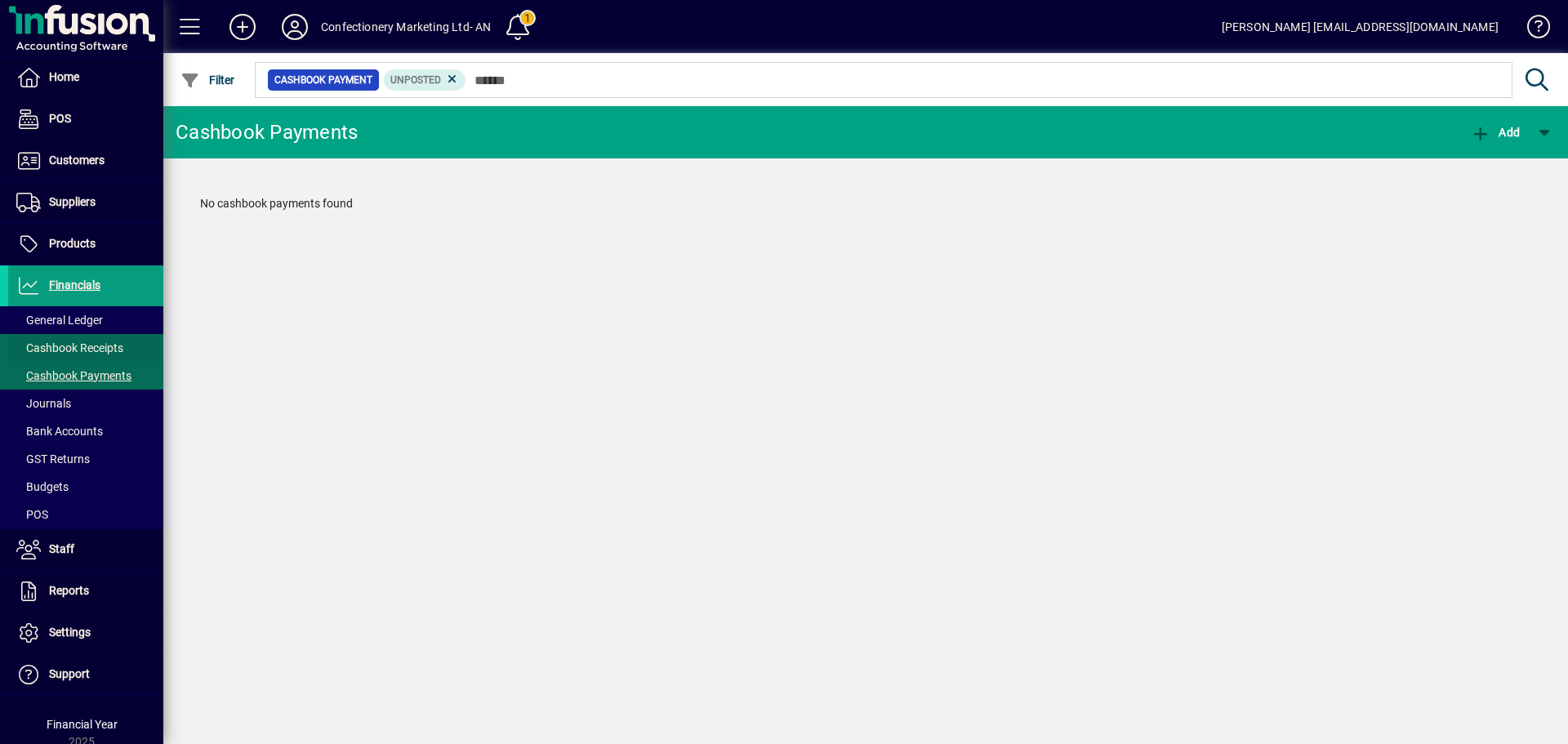
click at [87, 345] on span "Cashbook Receipts" at bounding box center [70, 348] width 107 height 13
